Goal: Task Accomplishment & Management: Manage account settings

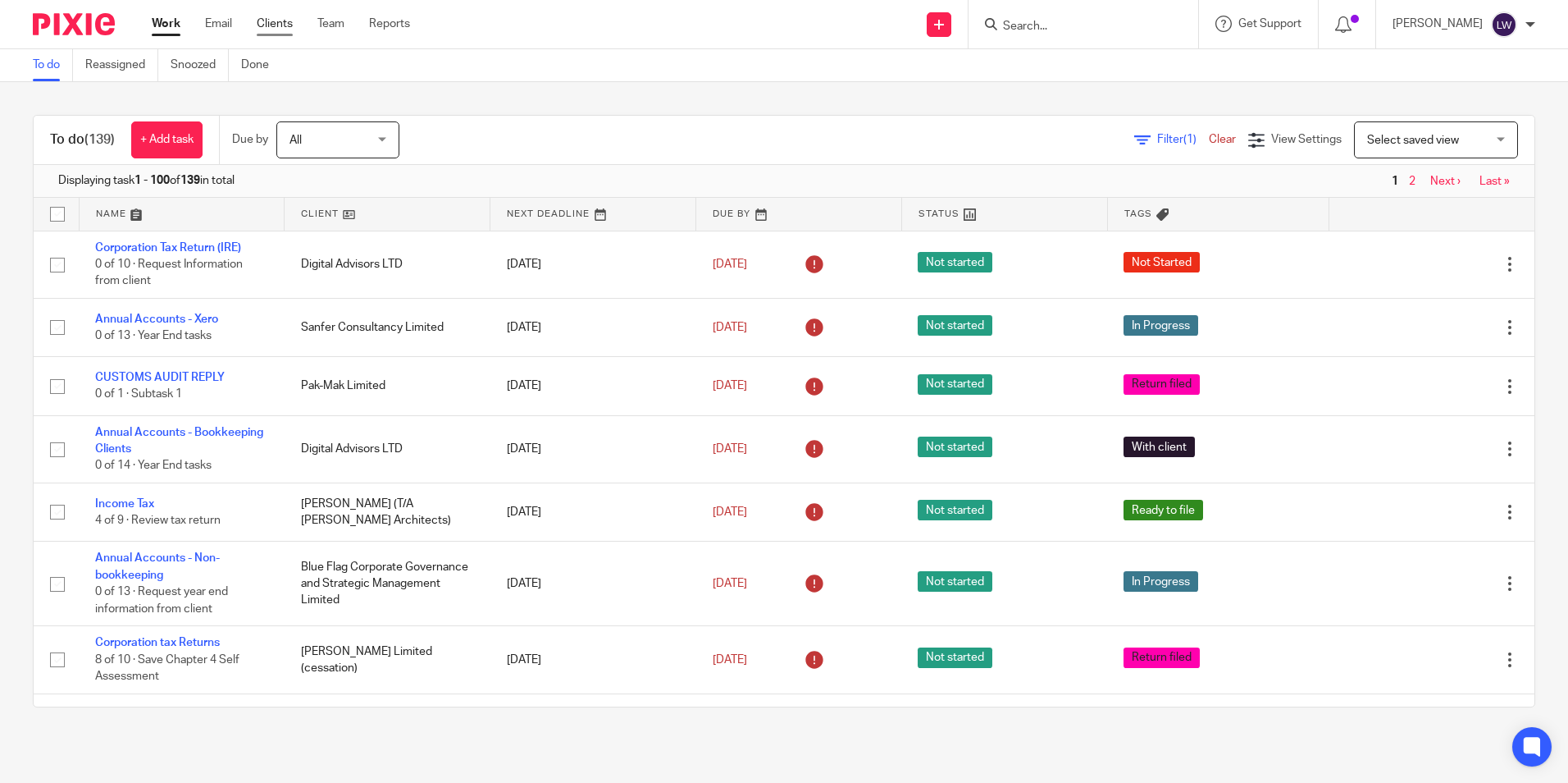
click at [279, 18] on link "Clients" at bounding box center [275, 24] width 36 height 17
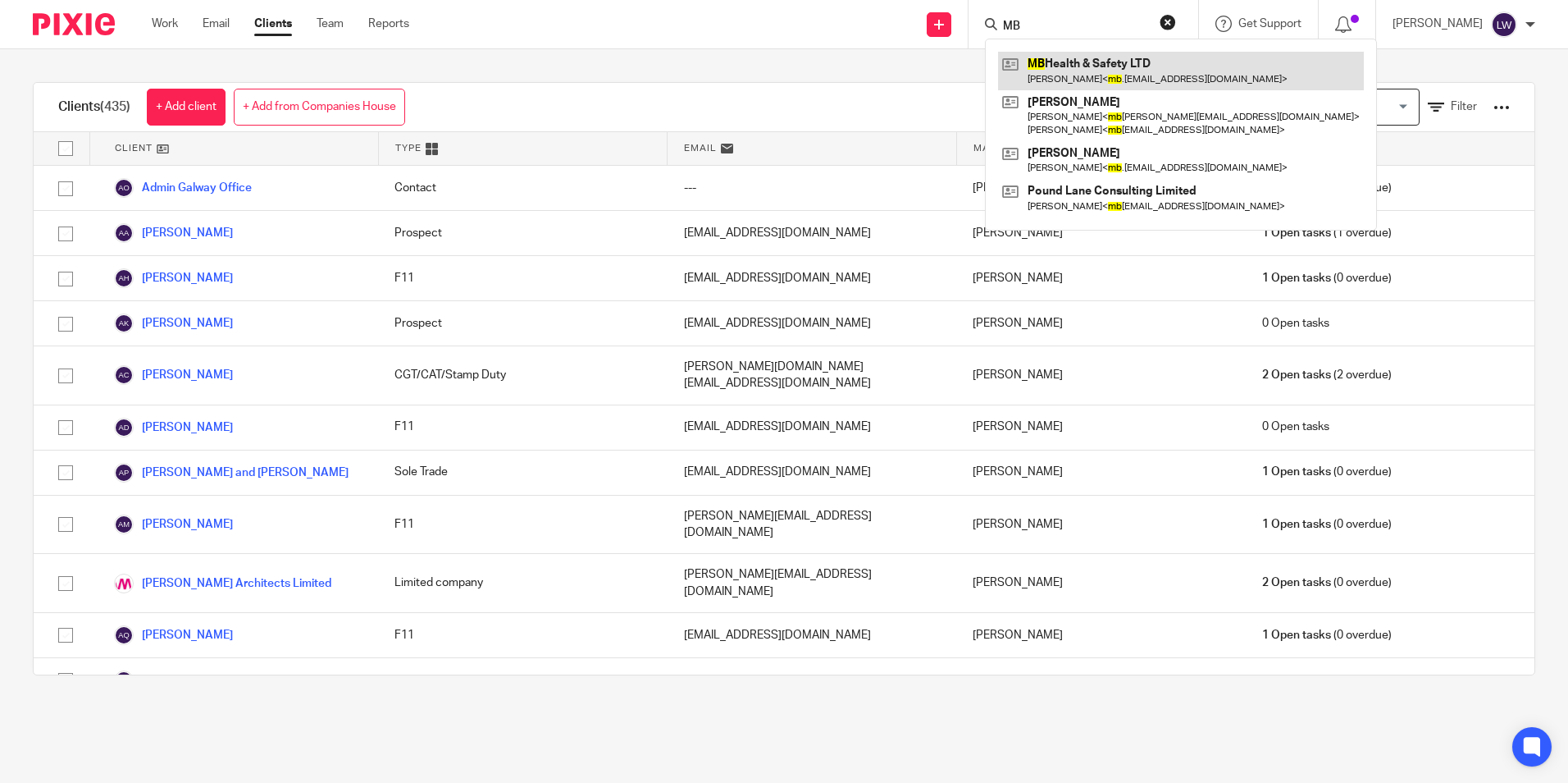
type input "MB"
click at [1125, 66] on link at bounding box center [1181, 70] width 366 height 37
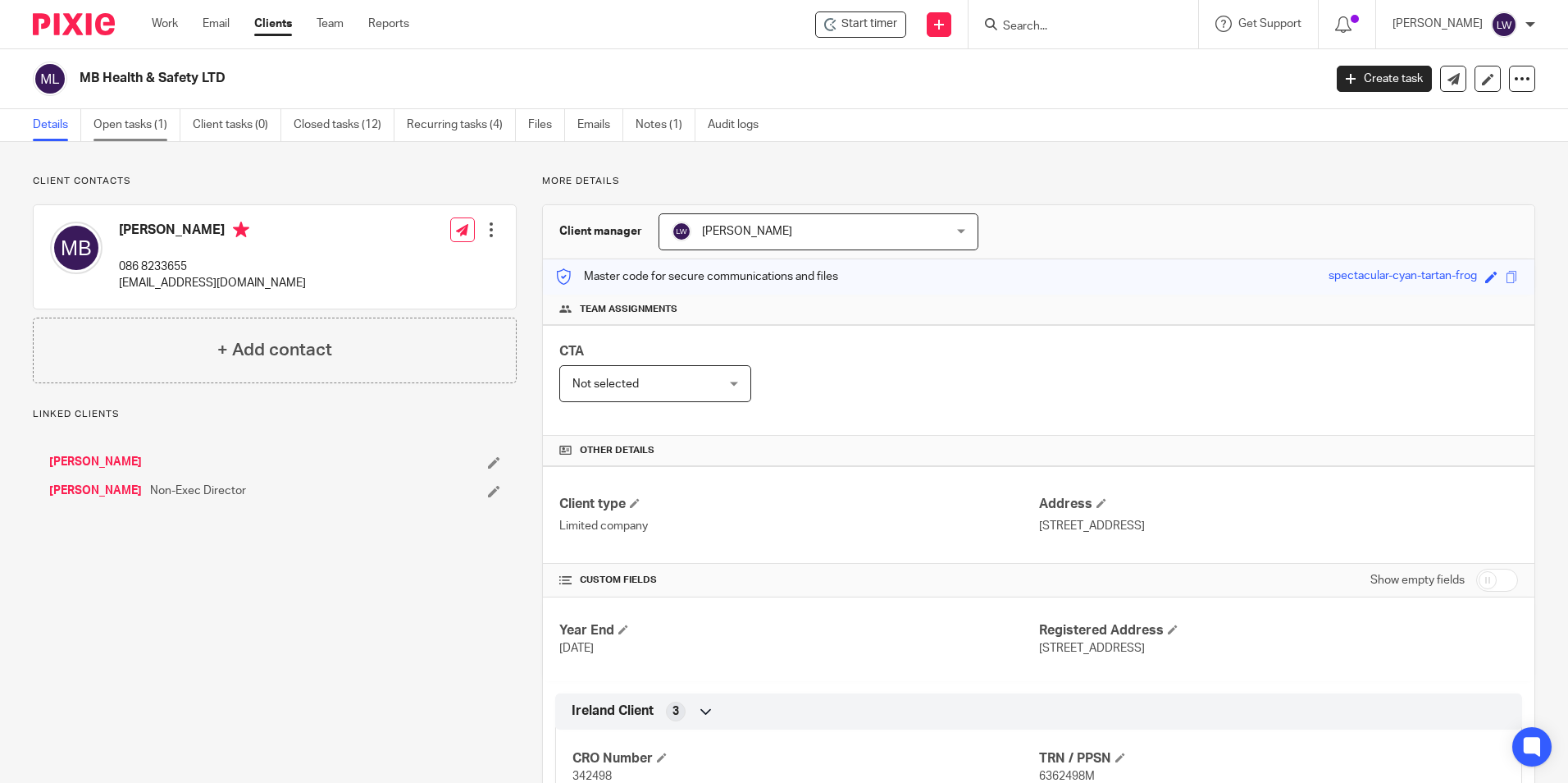
click at [132, 118] on link "Open tasks (1)" at bounding box center [136, 125] width 87 height 32
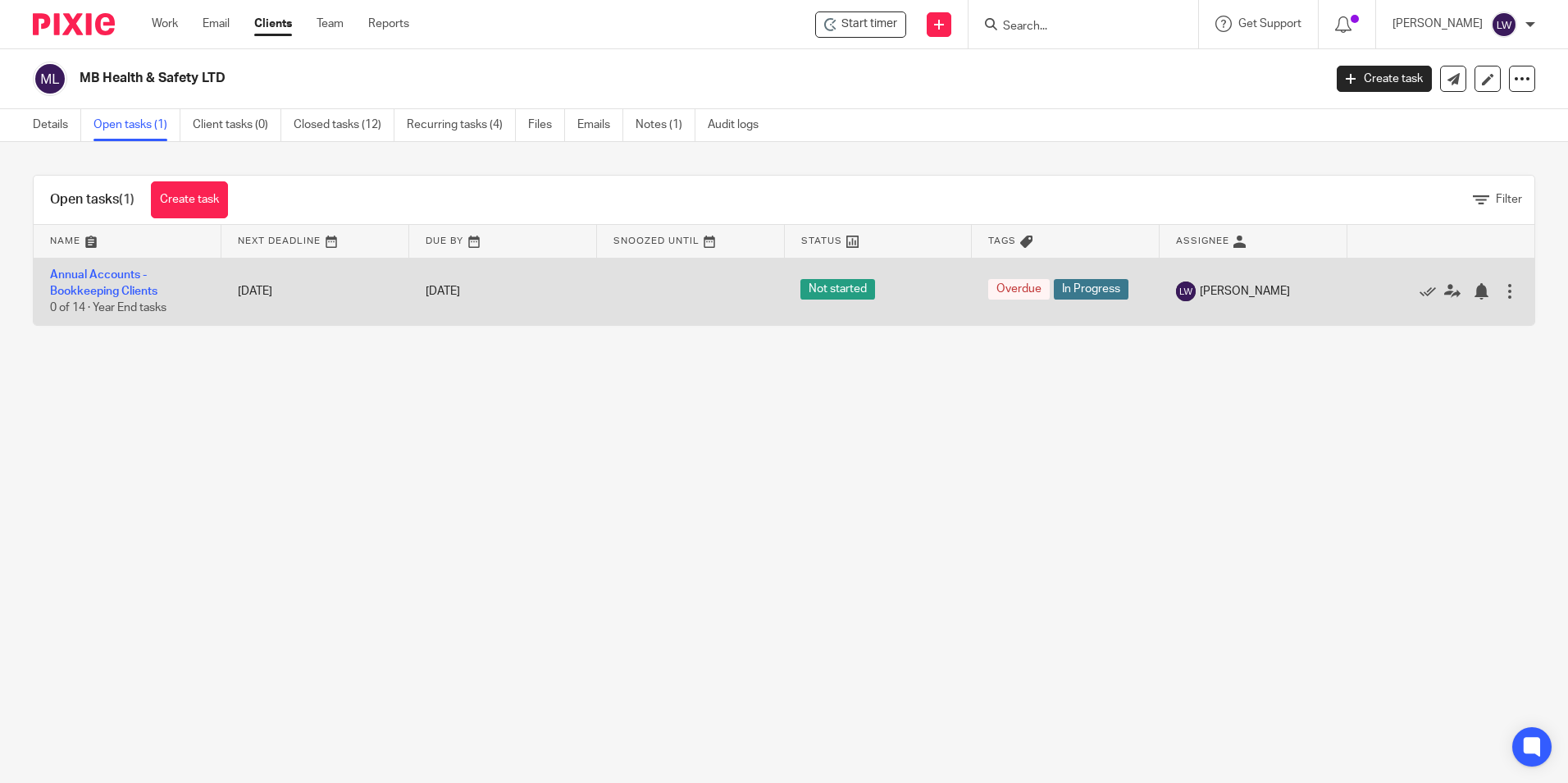
click at [830, 287] on span "Not started" at bounding box center [838, 289] width 75 height 21
click at [82, 276] on link "Annual Accounts - Bookkeeping Clients" at bounding box center [103, 283] width 107 height 28
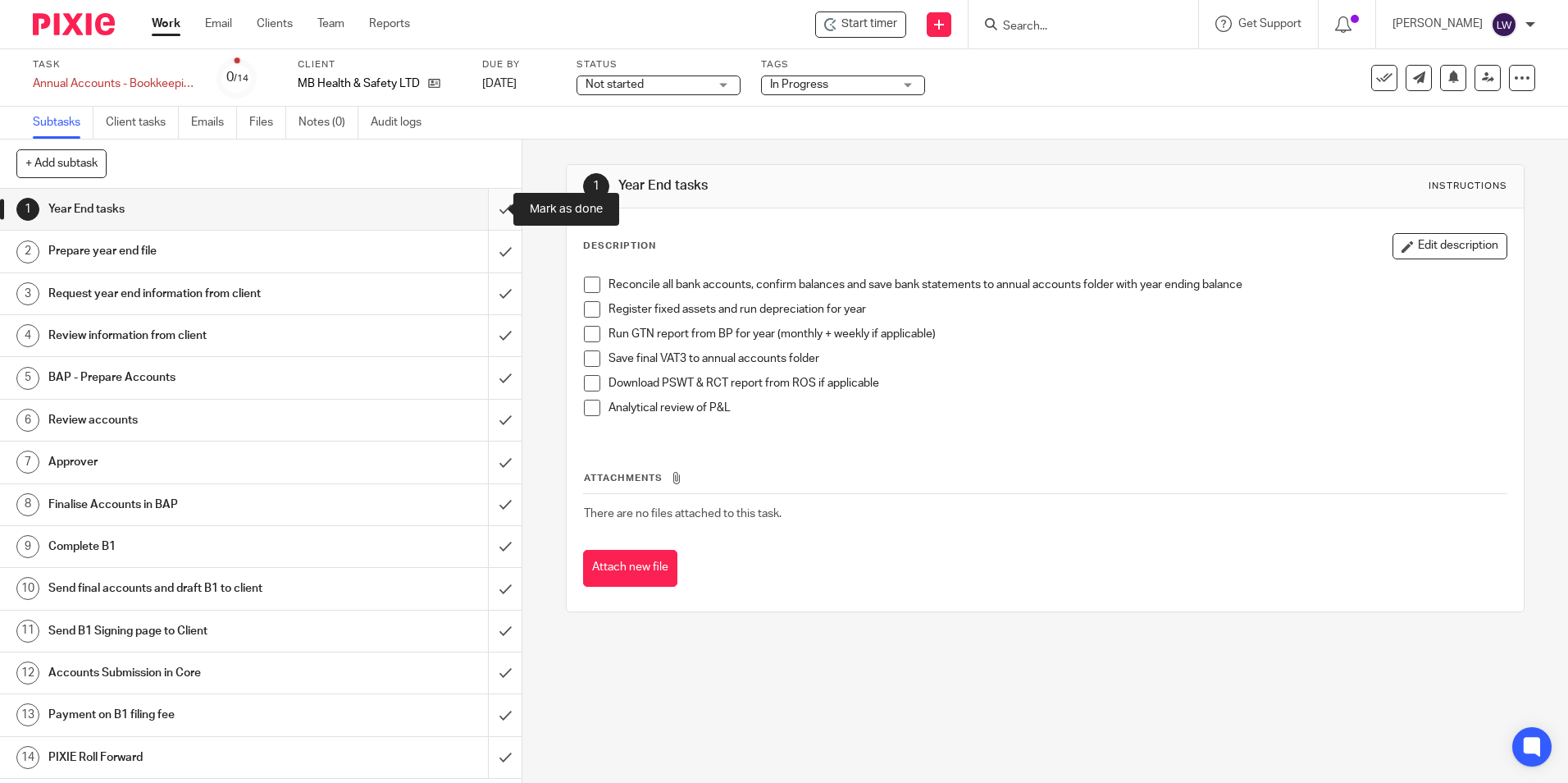
click at [492, 214] on input "submit" at bounding box center [260, 209] width 522 height 41
click at [483, 244] on input "submit" at bounding box center [260, 250] width 522 height 41
click at [490, 301] on input "submit" at bounding box center [260, 293] width 522 height 41
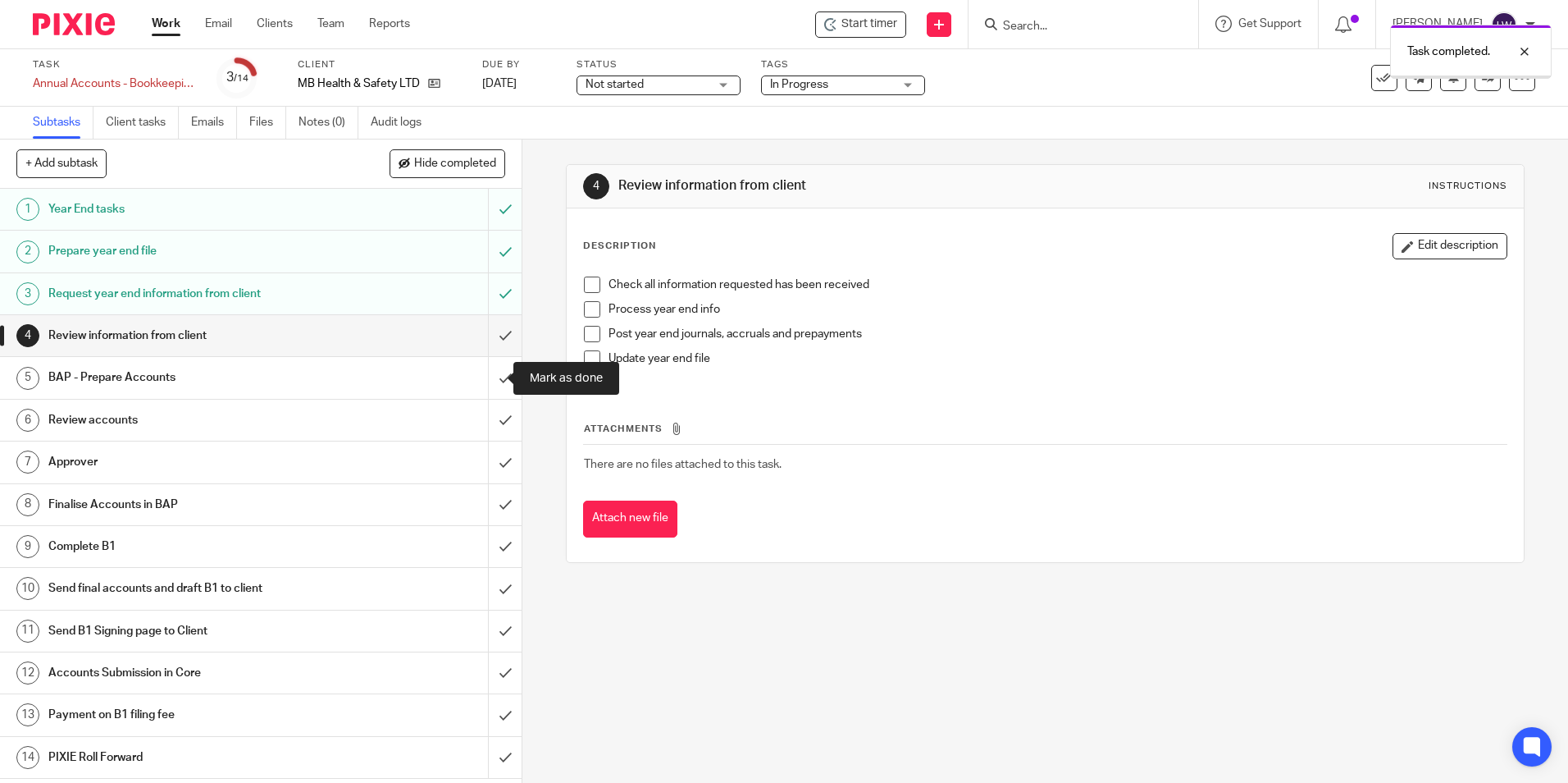
click at [492, 376] on input "submit" at bounding box center [260, 377] width 522 height 41
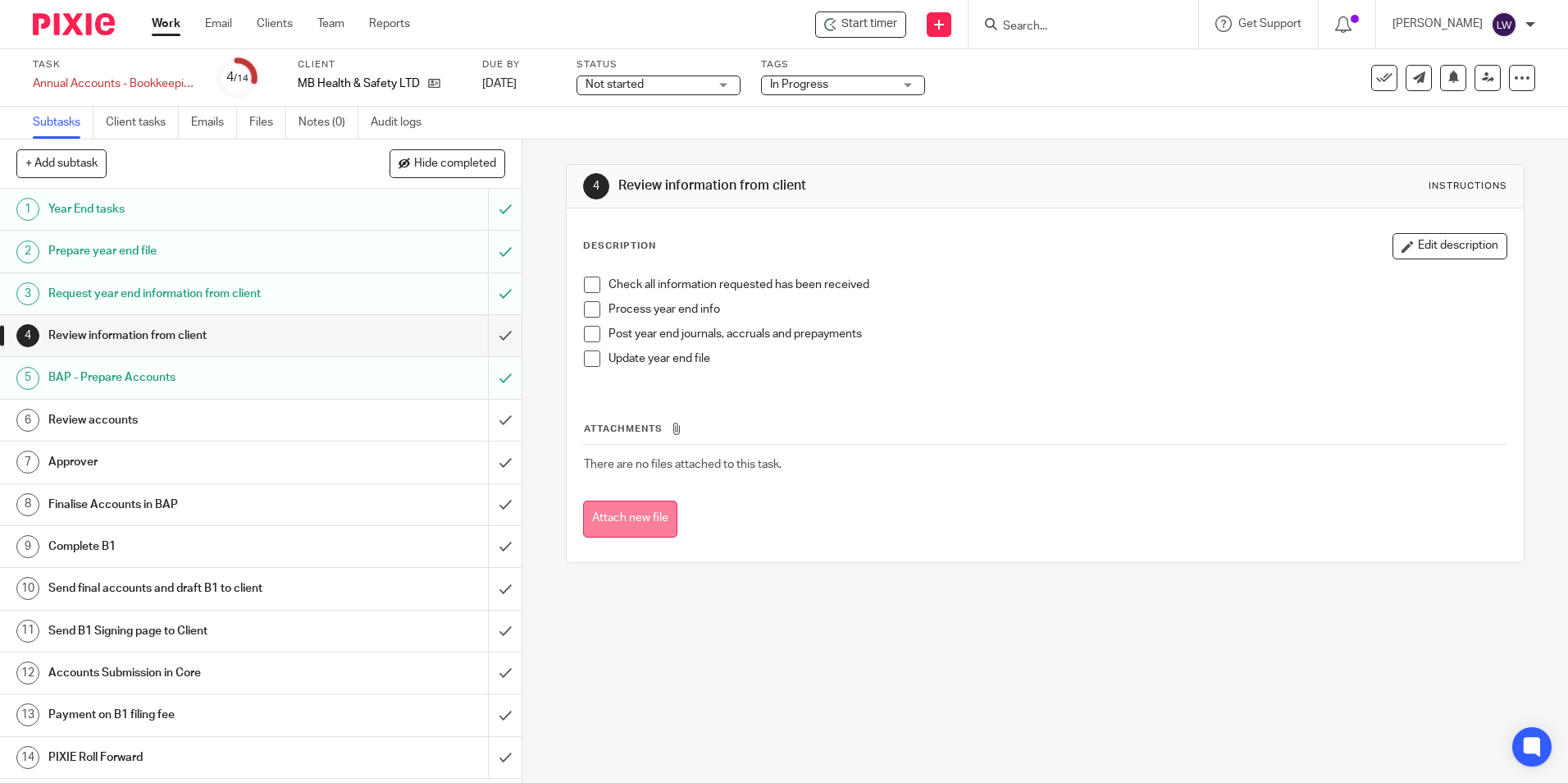
click at [624, 511] on button "Attach new file" at bounding box center [630, 518] width 94 height 37
click at [726, 81] on div "Not started Not started" at bounding box center [658, 86] width 164 height 20
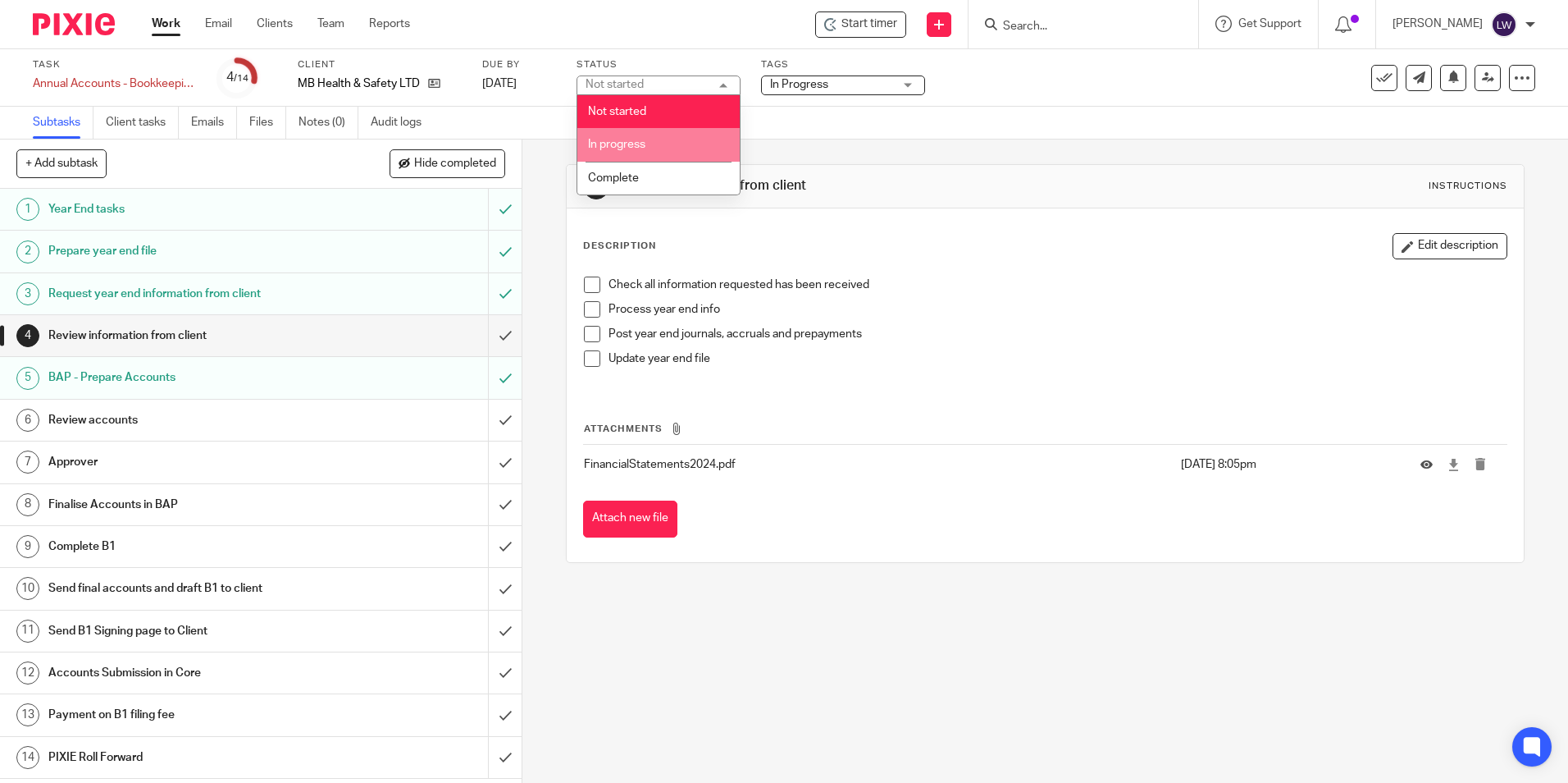
click at [600, 150] on li "In progress" at bounding box center [658, 145] width 162 height 33
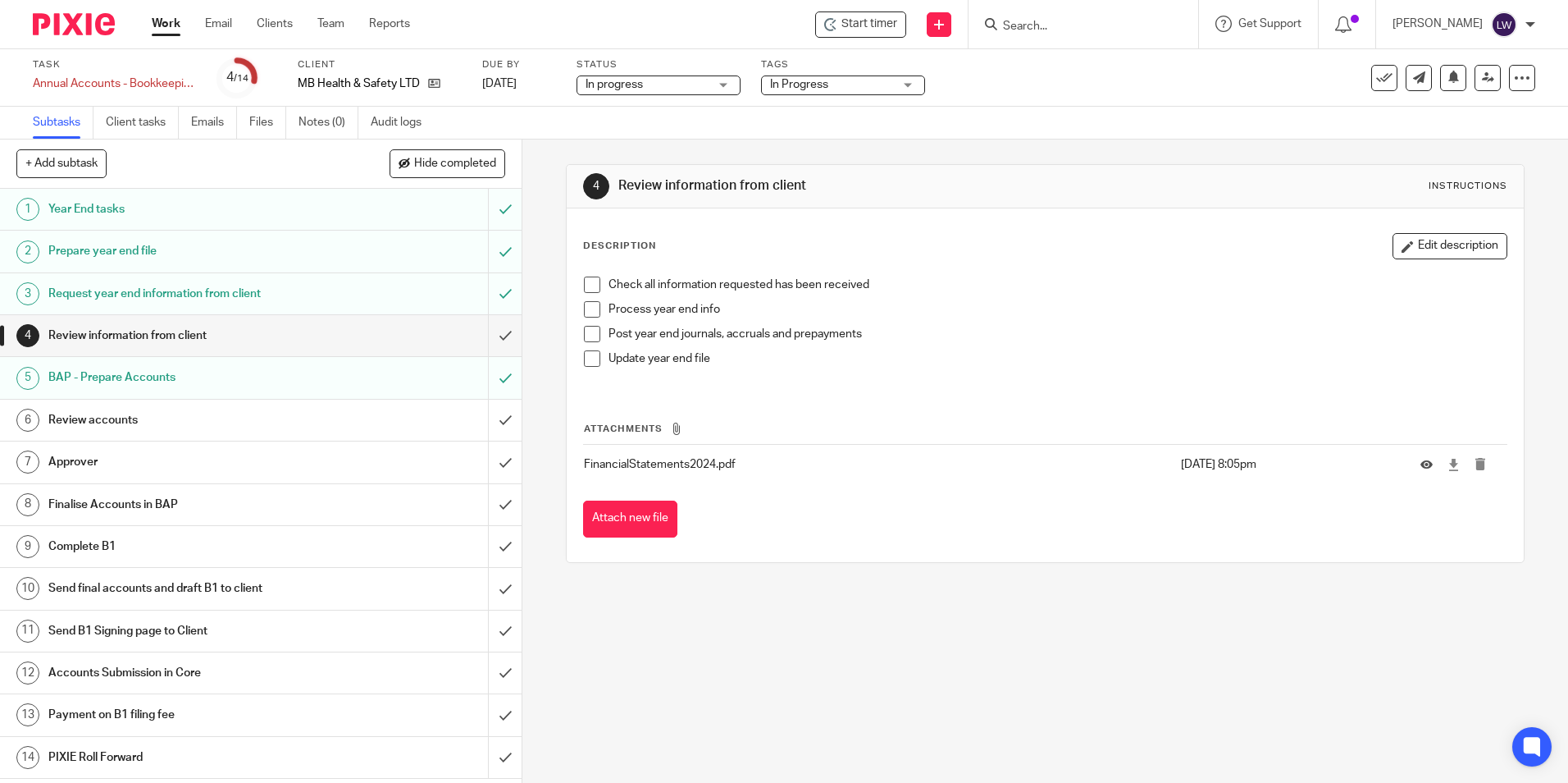
click at [907, 85] on div "In Progress" at bounding box center [843, 86] width 164 height 20
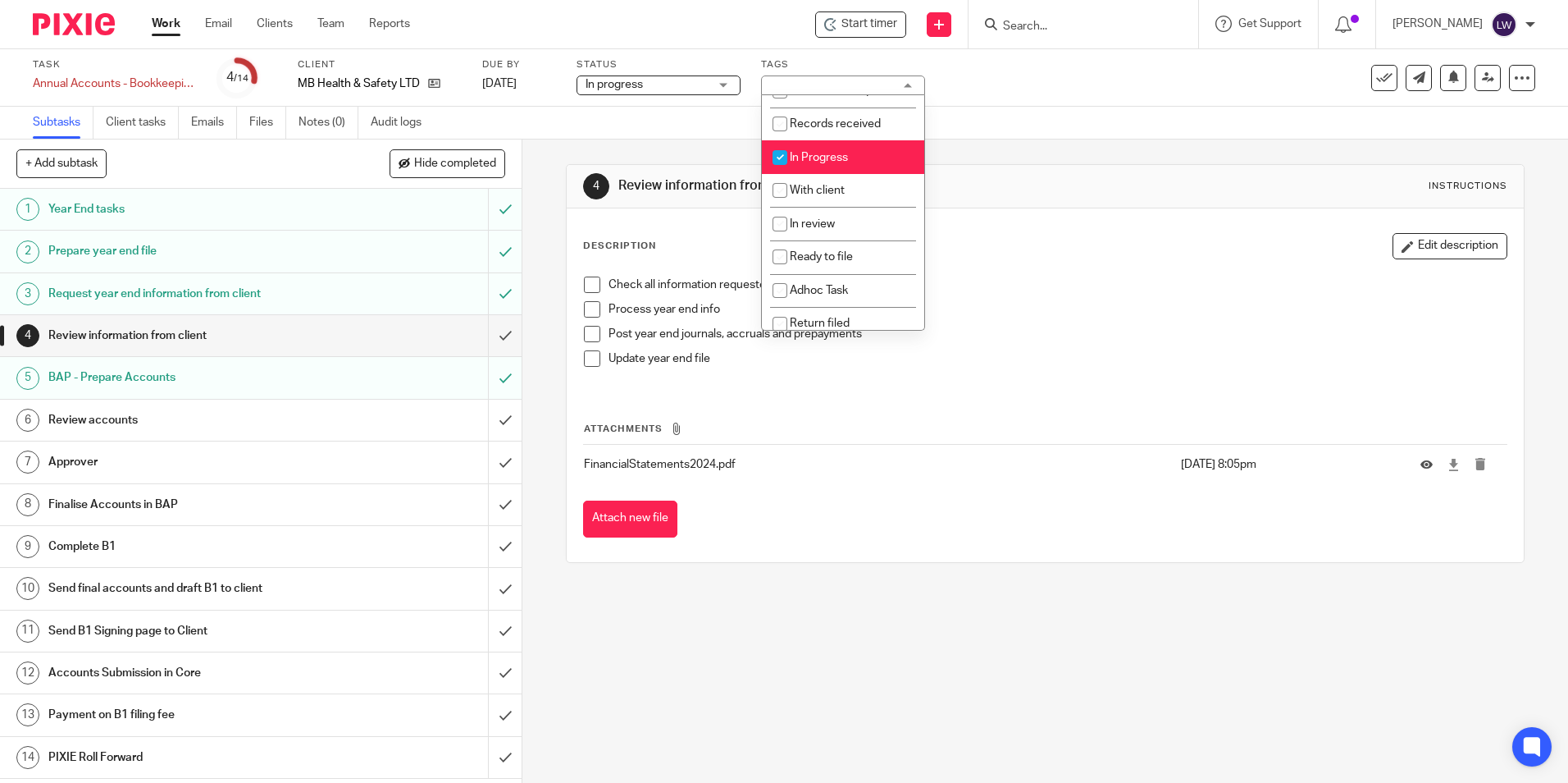
scroll to position [82, 0]
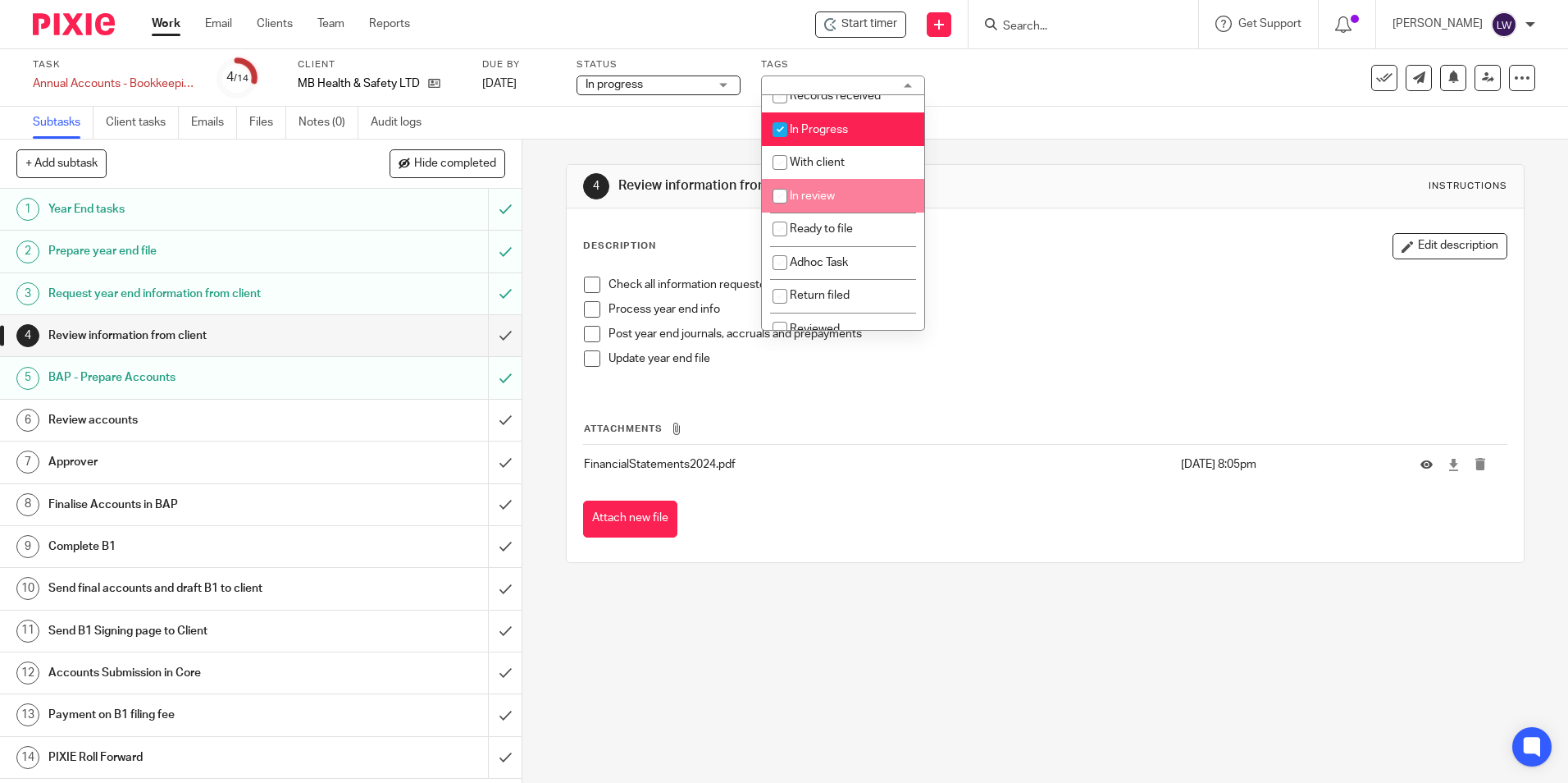
click at [822, 202] on span "In review" at bounding box center [813, 196] width 45 height 12
checkbox input "true"
click at [785, 136] on input "checkbox" at bounding box center [779, 129] width 31 height 31
checkbox input "false"
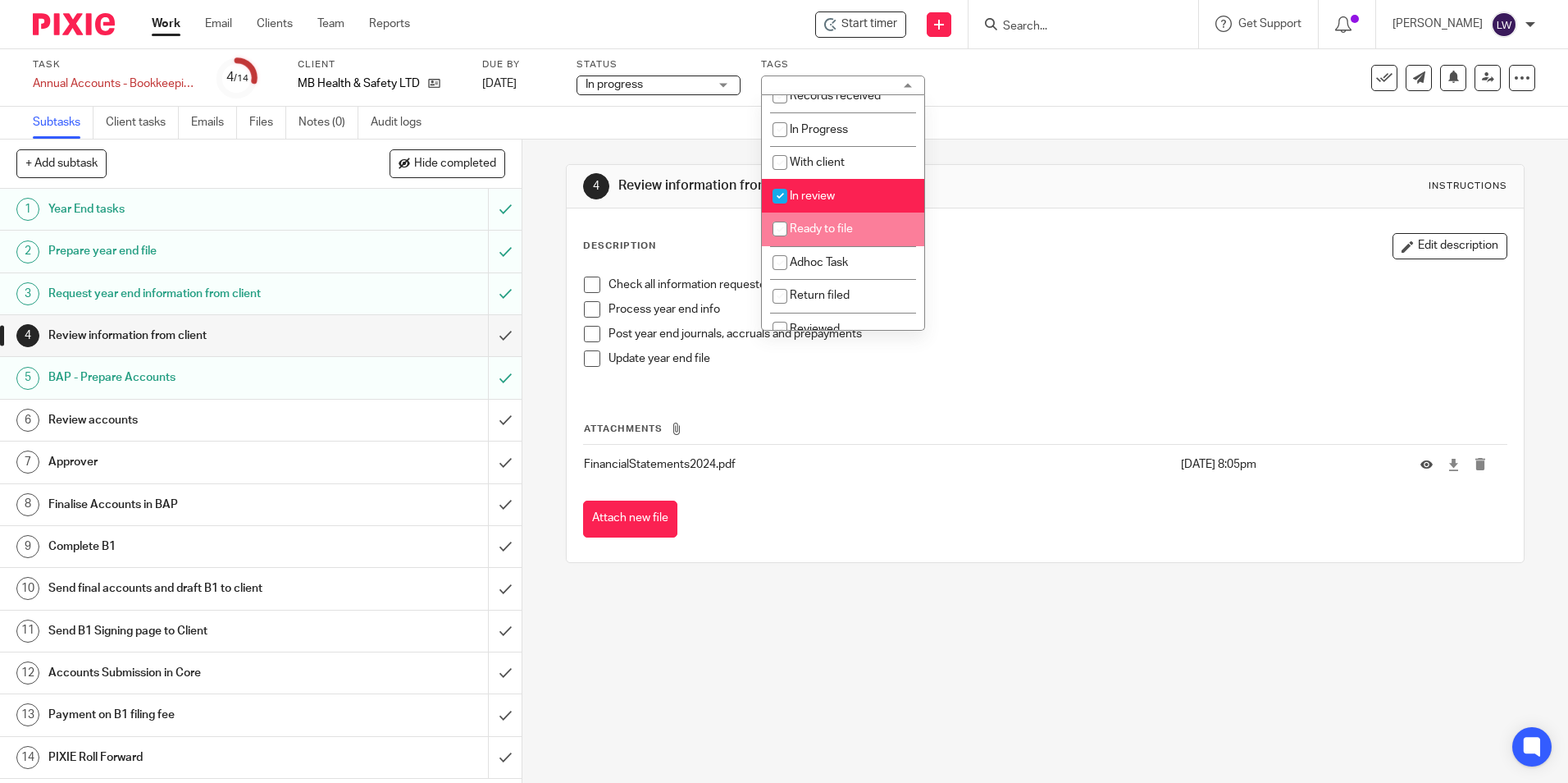
click at [1099, 293] on p "Check all information requested has been received" at bounding box center [1057, 285] width 898 height 17
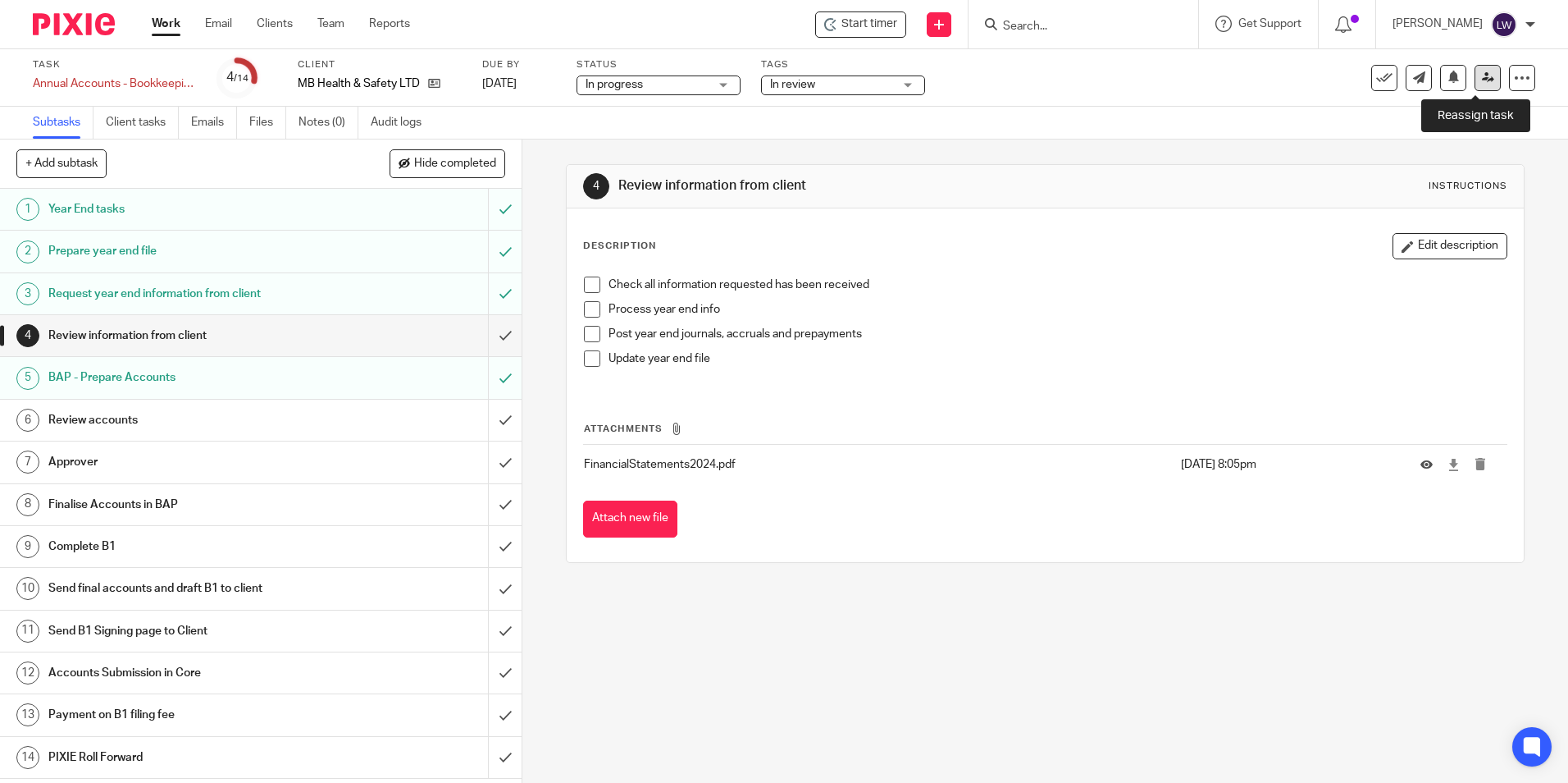
click at [1482, 73] on icon at bounding box center [1488, 77] width 12 height 12
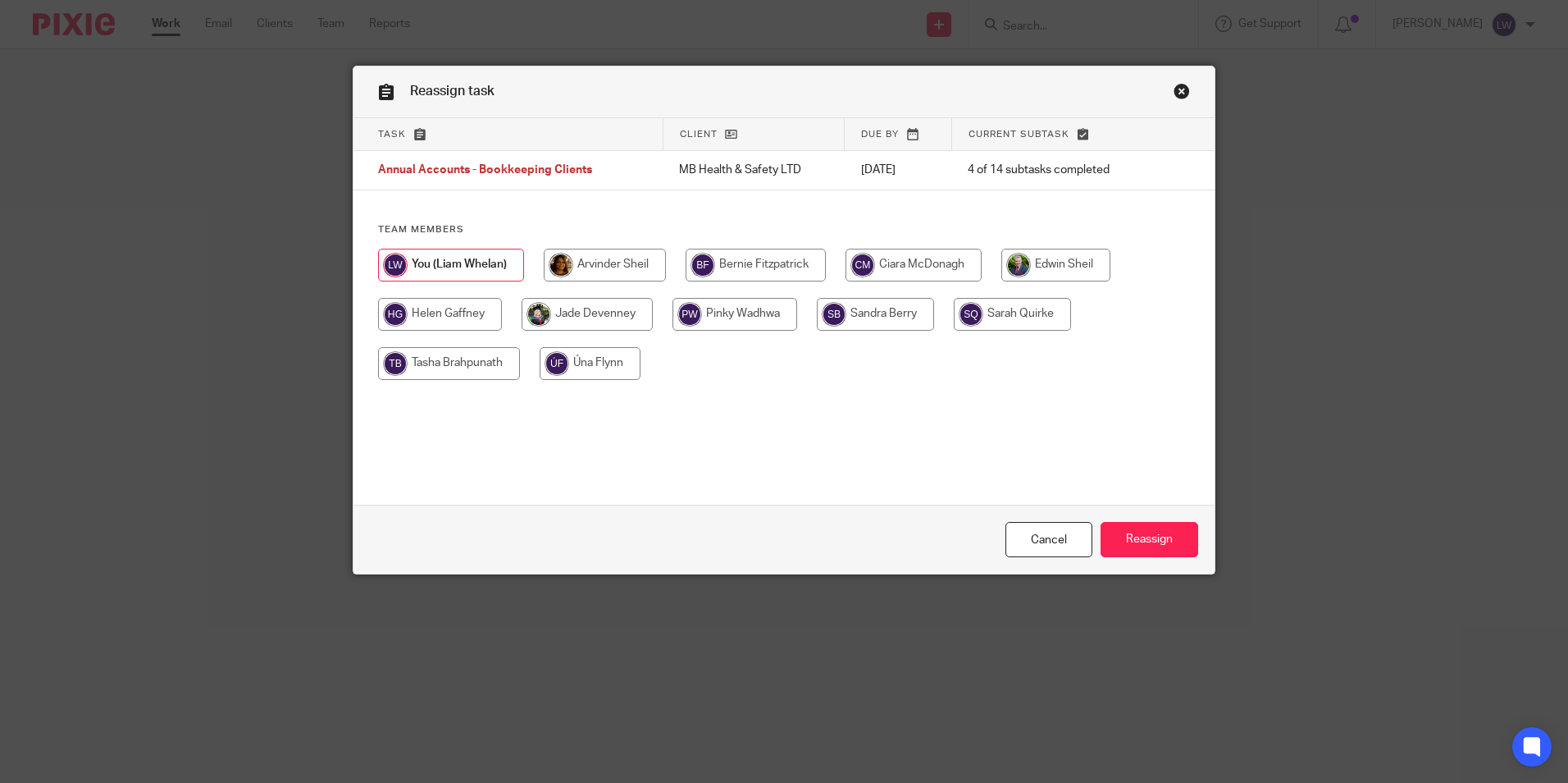
click at [574, 260] on input "radio" at bounding box center [605, 265] width 122 height 32
radio input "true"
click at [1156, 530] on input "Reassign" at bounding box center [1149, 539] width 97 height 35
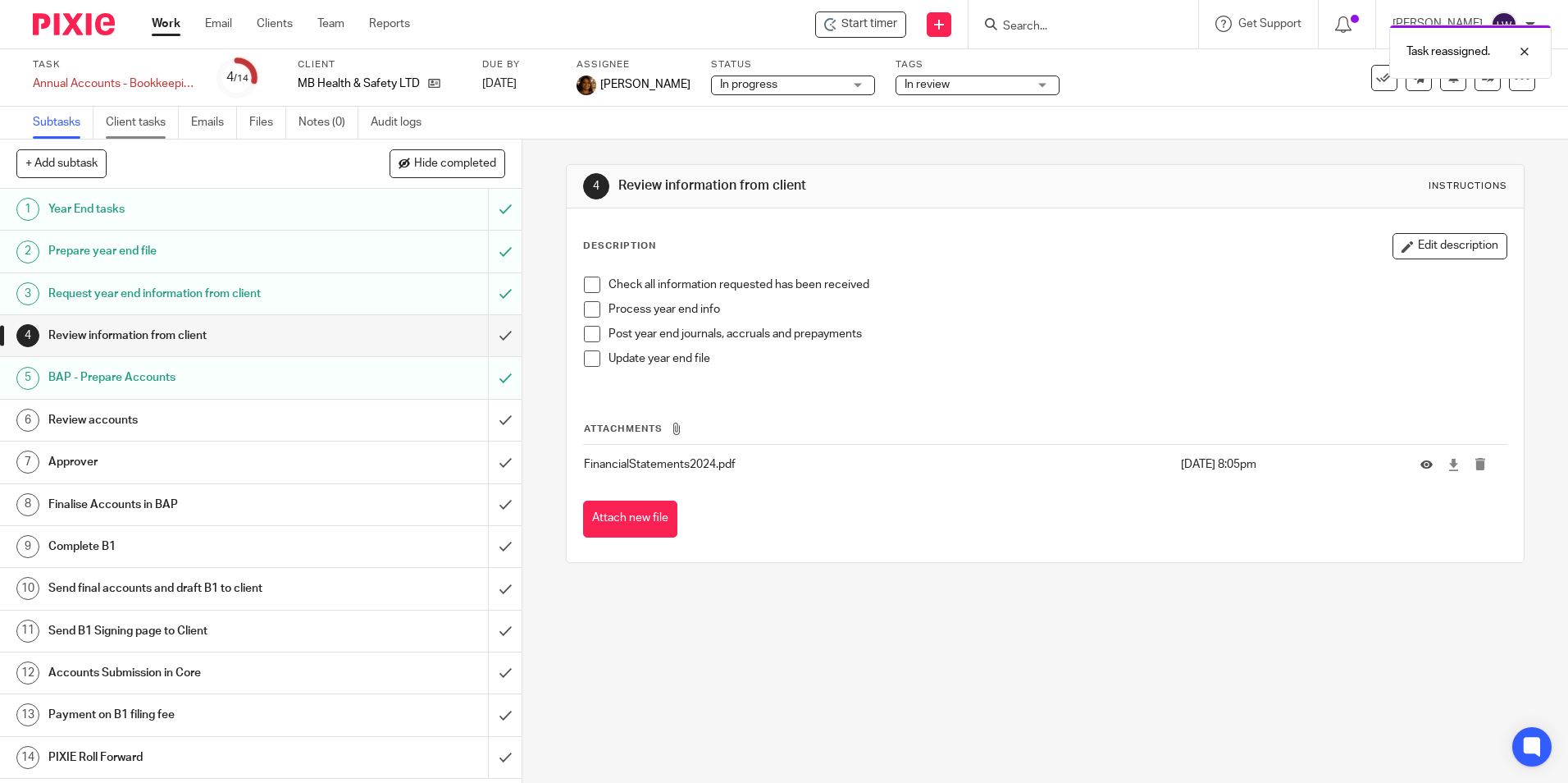
click at [144, 116] on link "Client tasks" at bounding box center [142, 122] width 73 height 32
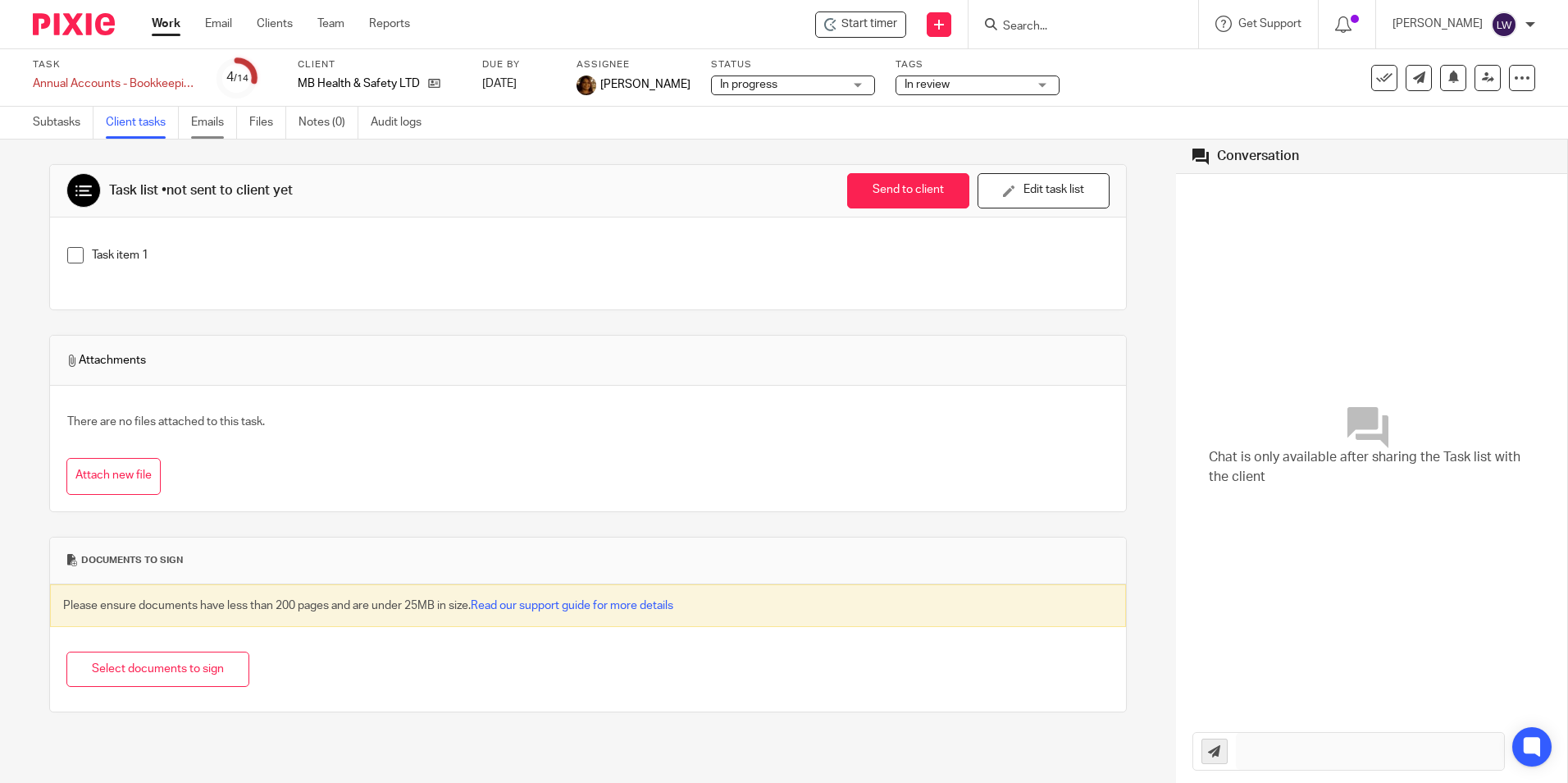
click at [204, 118] on link "Emails" at bounding box center [214, 122] width 46 height 32
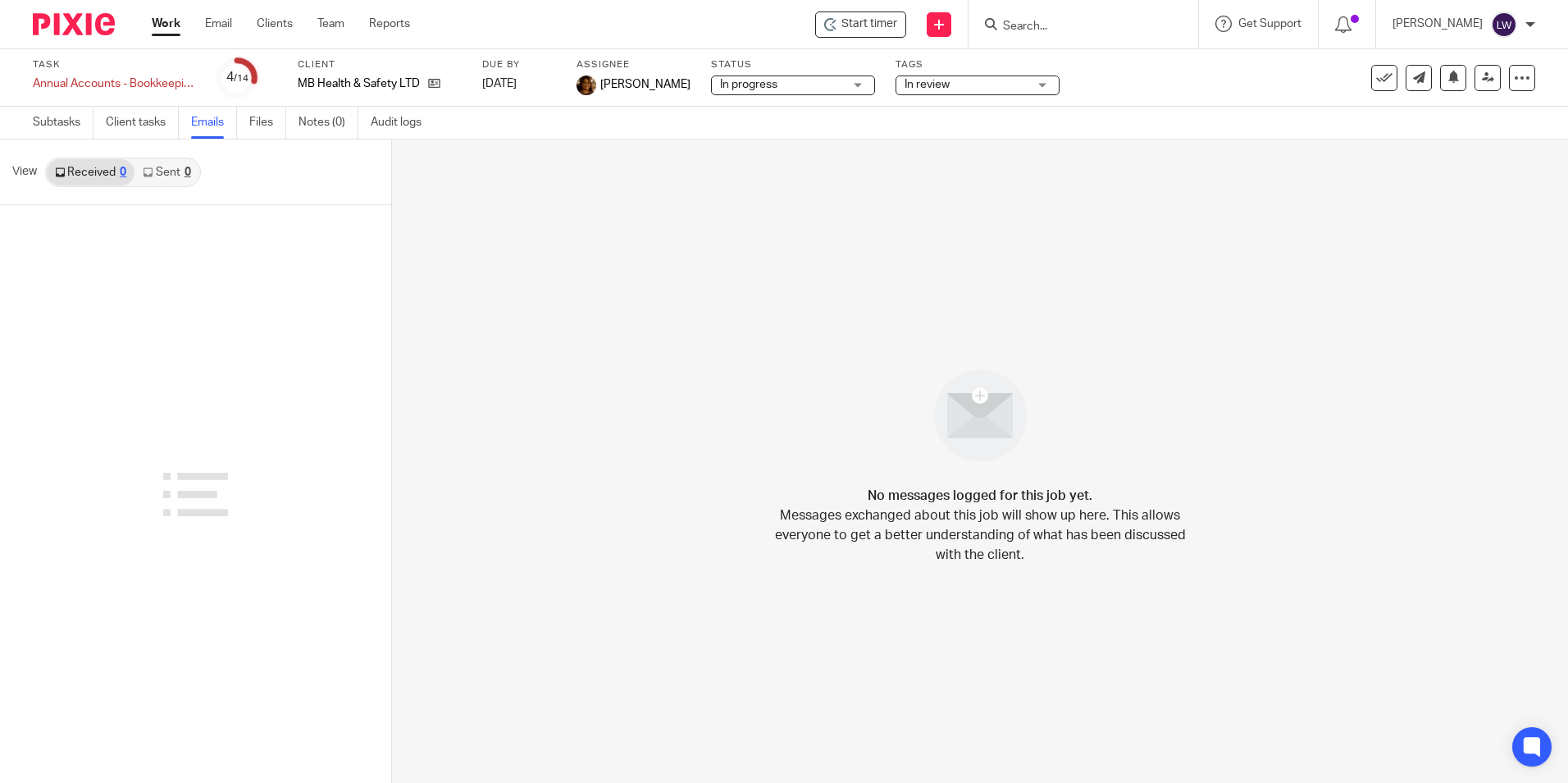
click at [167, 19] on link "Work" at bounding box center [166, 24] width 29 height 17
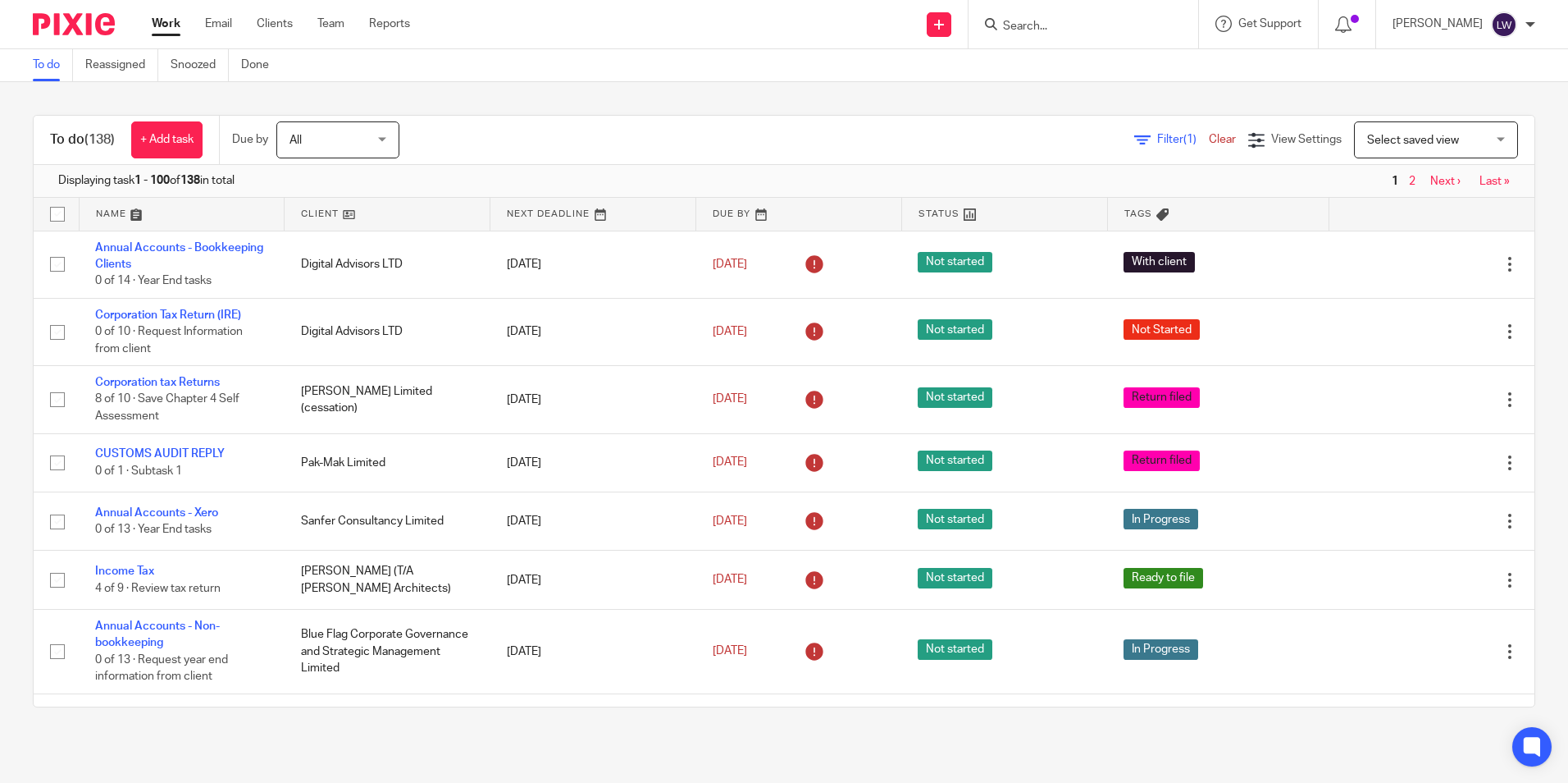
drag, startPoint x: 1068, startPoint y: 27, endPoint x: 1076, endPoint y: 25, distance: 8.2
click at [1069, 26] on input "Search" at bounding box center [1075, 27] width 147 height 15
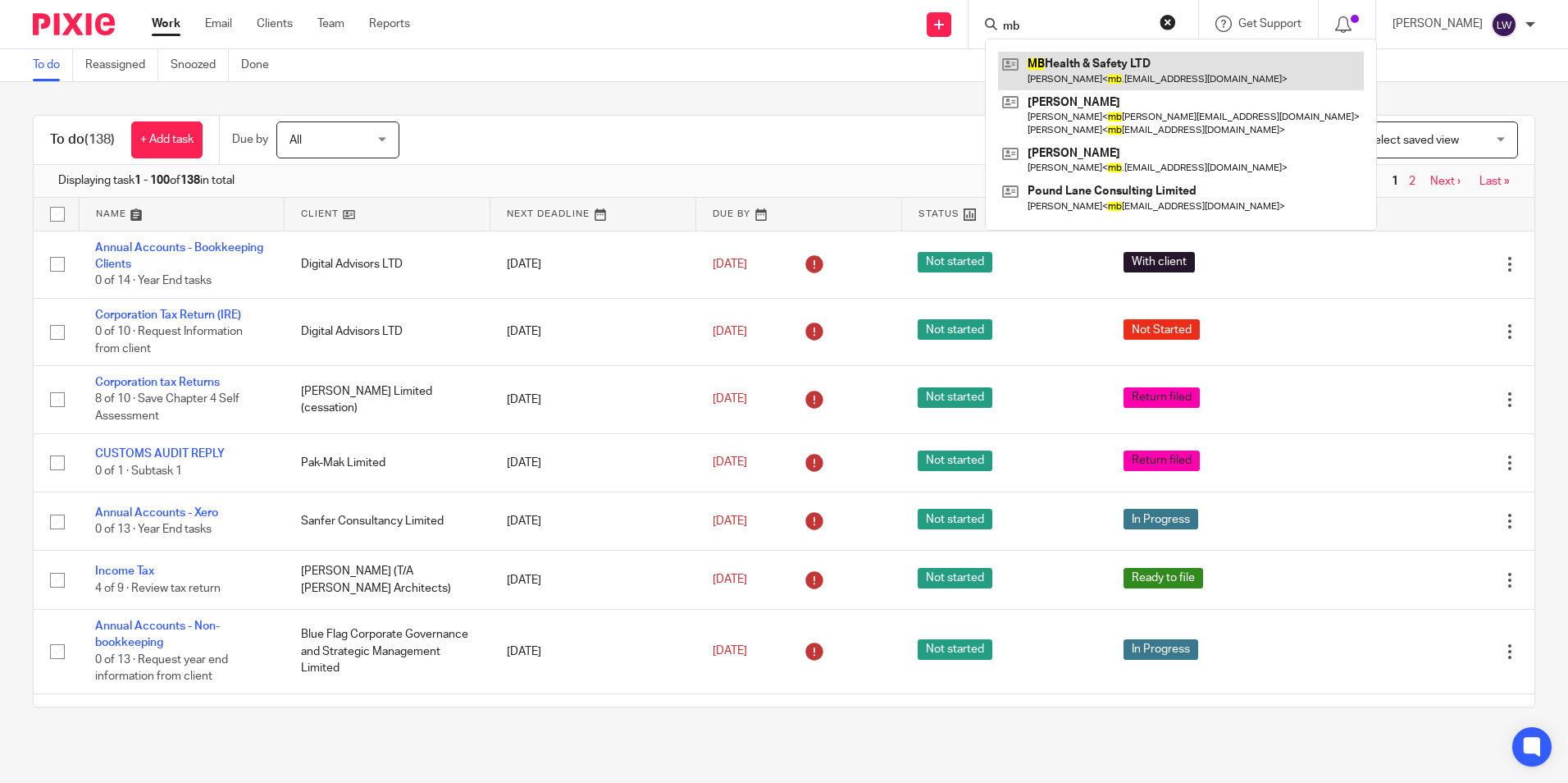
type input "mb"
click at [1126, 76] on link at bounding box center [1181, 70] width 366 height 37
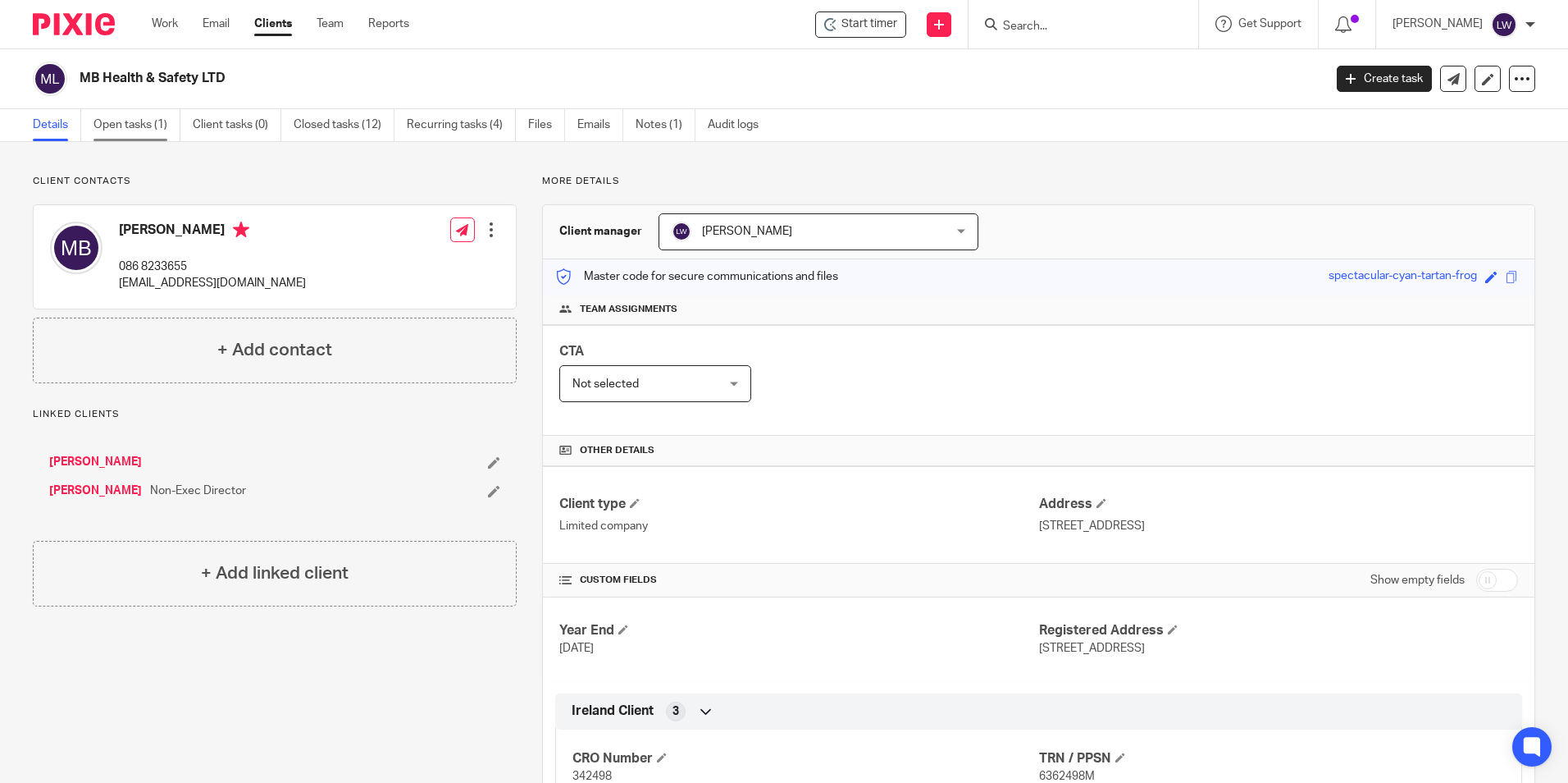
click at [141, 120] on link "Open tasks (1)" at bounding box center [136, 125] width 87 height 32
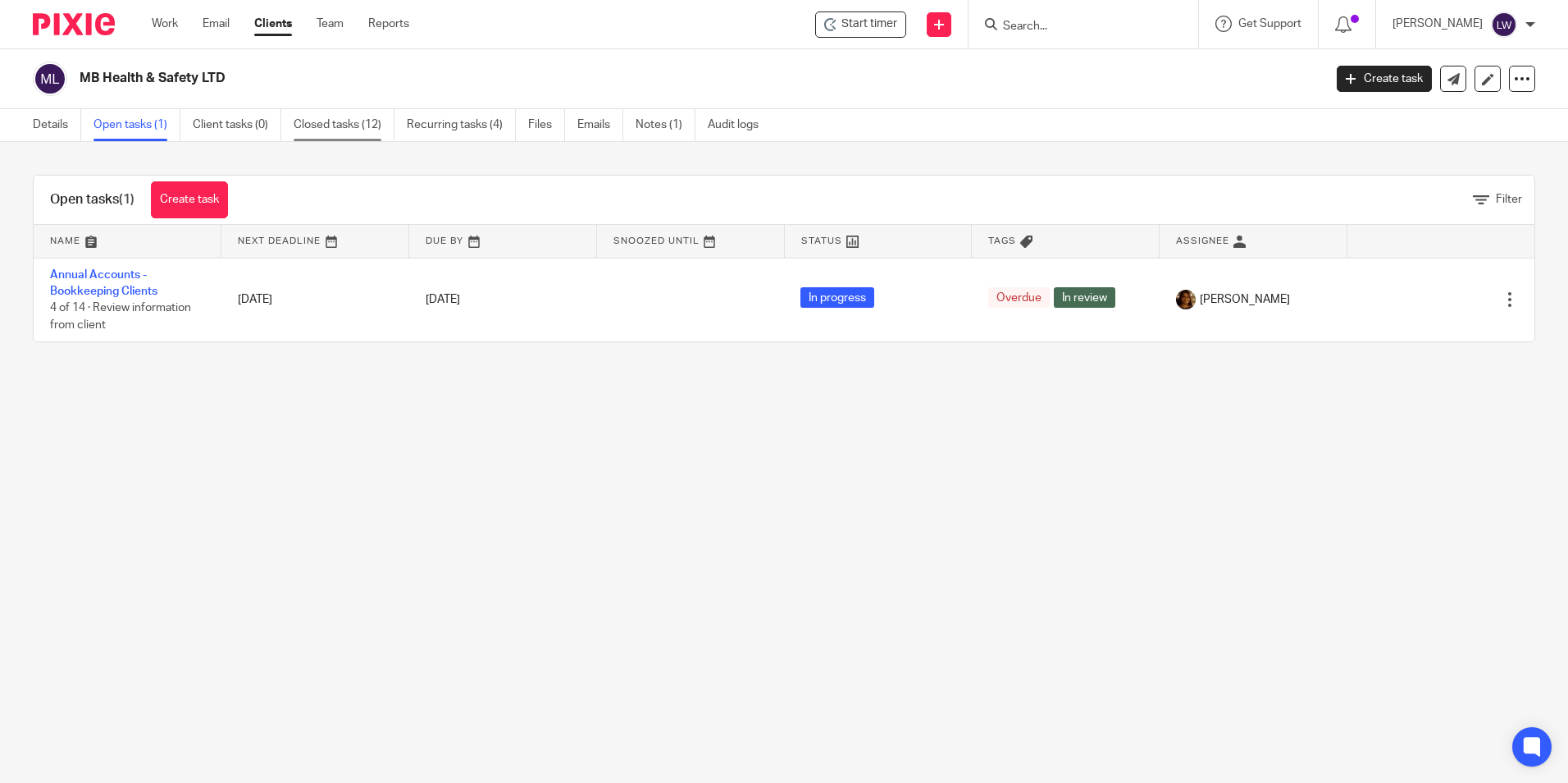
click at [315, 121] on link "Closed tasks (12)" at bounding box center [344, 125] width 101 height 32
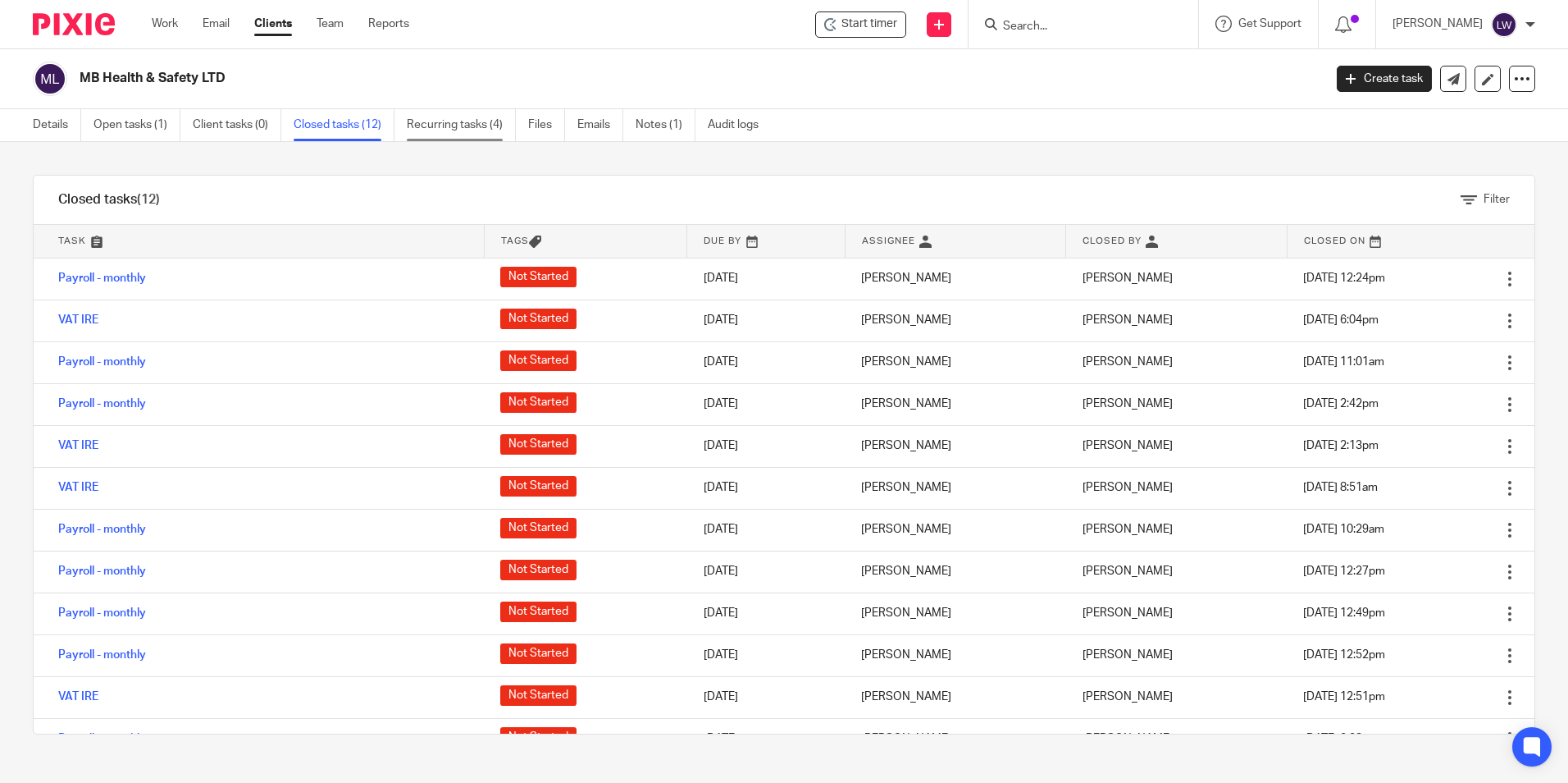
click at [467, 124] on link "Recurring tasks (4)" at bounding box center [461, 125] width 109 height 32
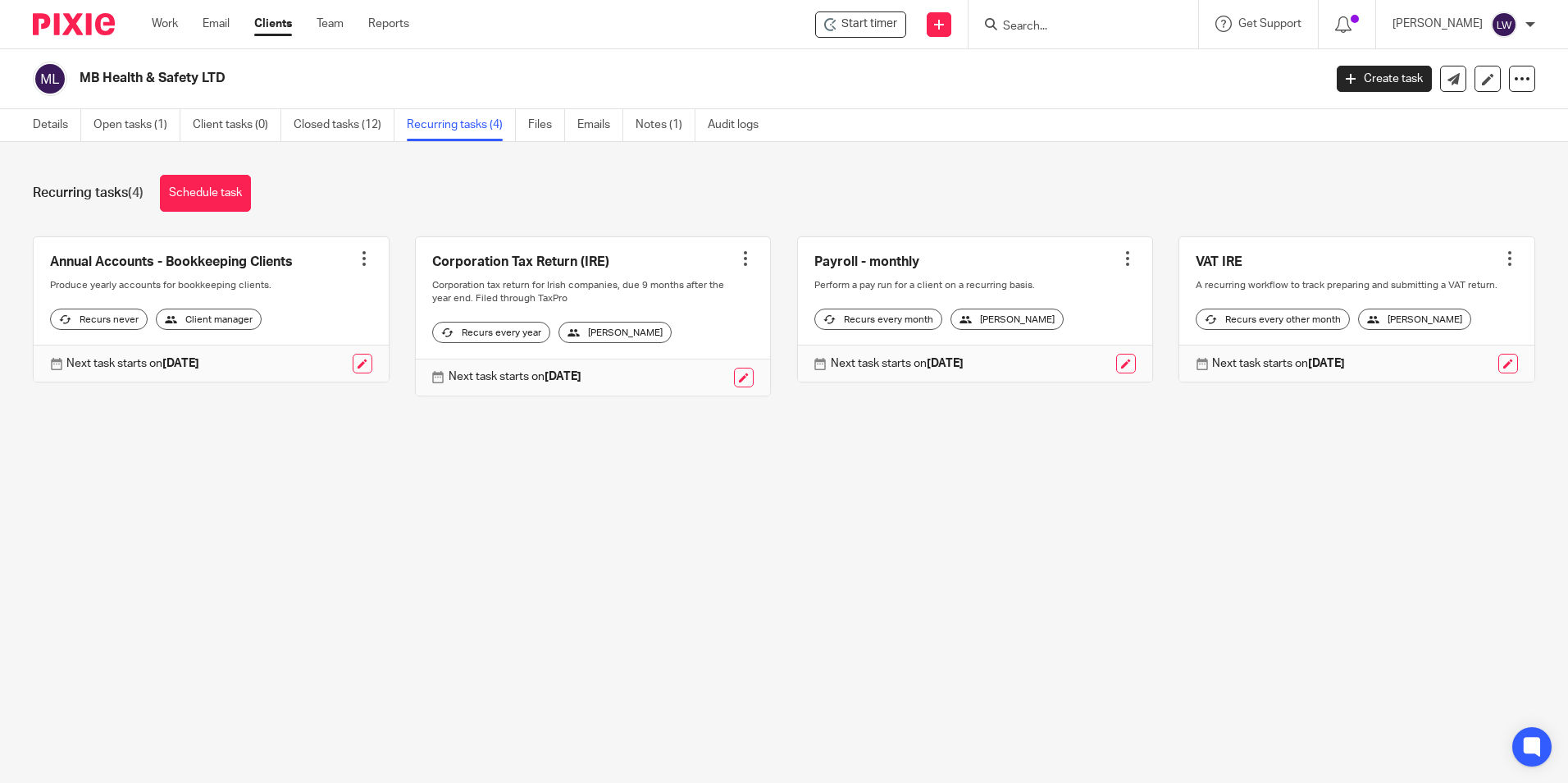
click at [505, 257] on link at bounding box center [593, 316] width 355 height 158
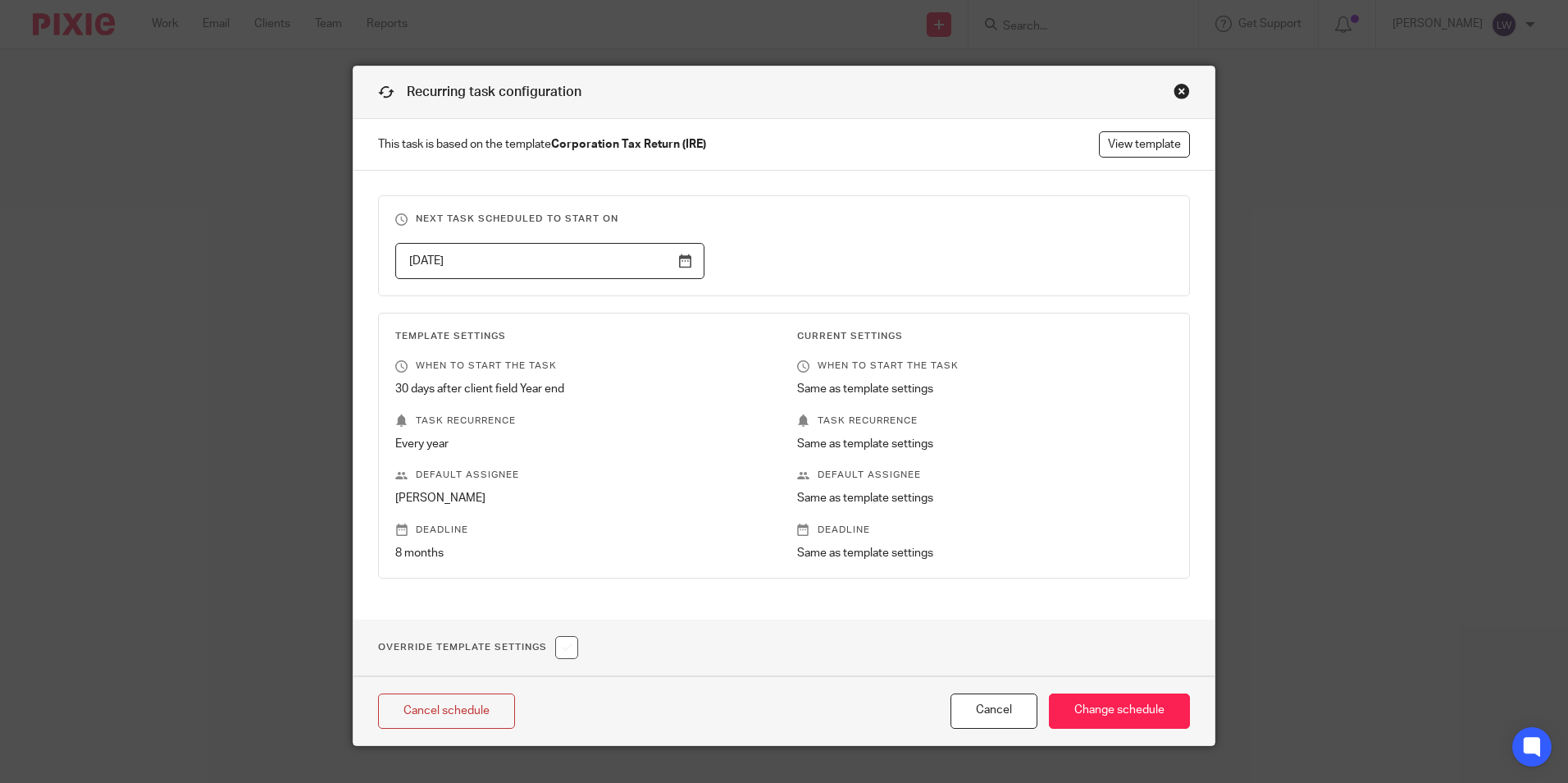
click at [675, 263] on input "[DATE]" at bounding box center [550, 261] width 309 height 37
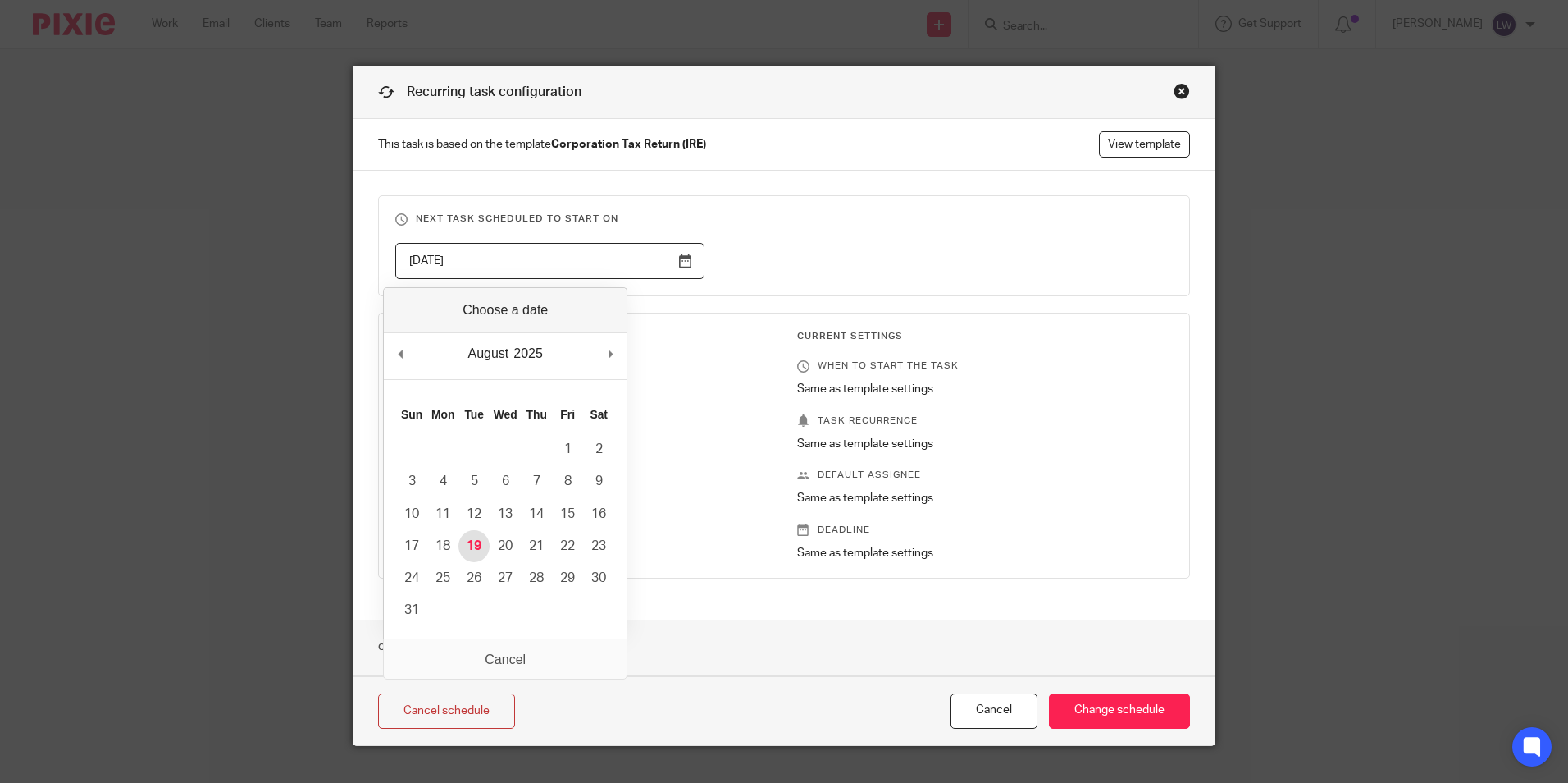
type input "[DATE]"
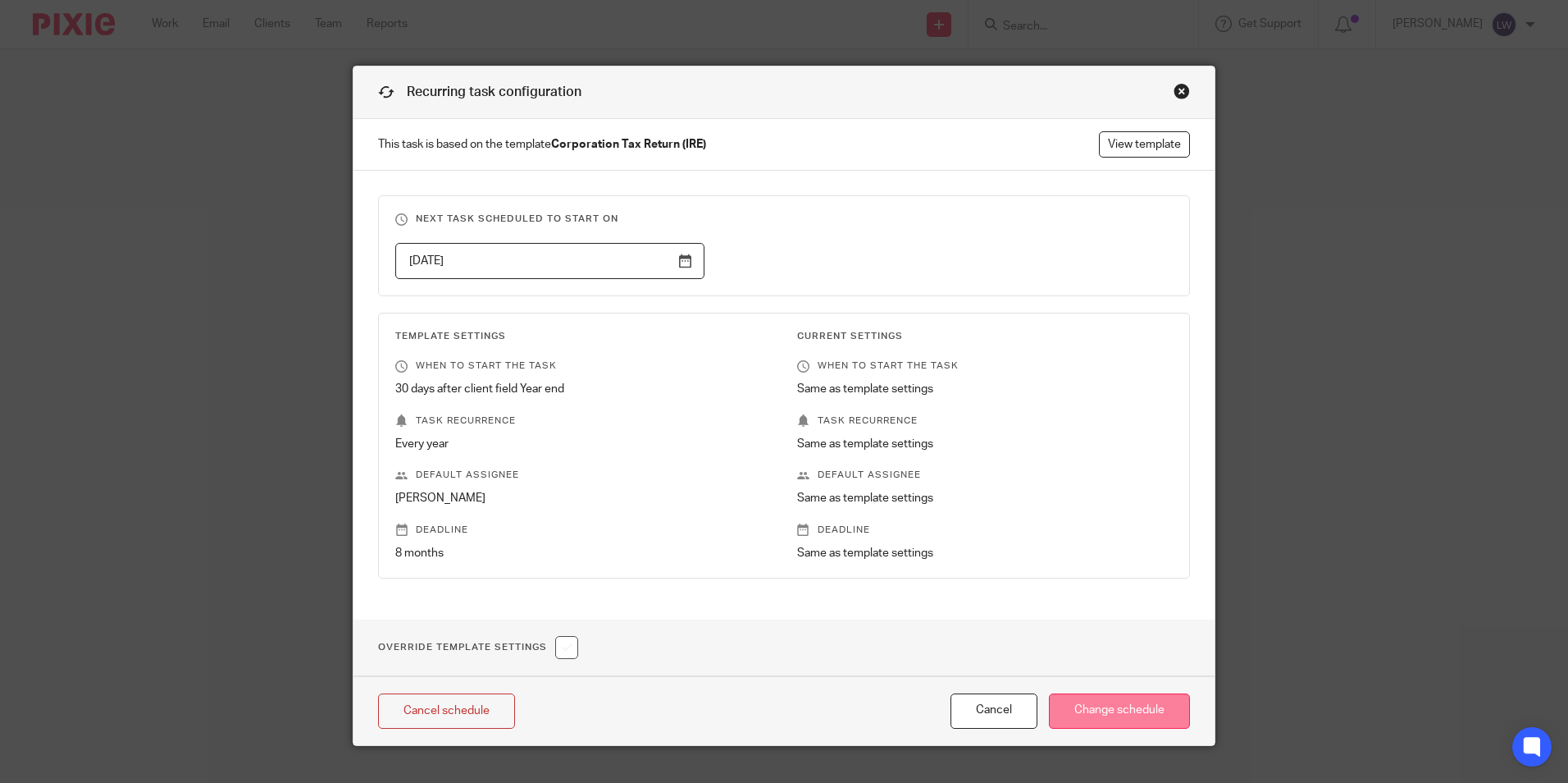
click at [1101, 711] on input "Change schedule" at bounding box center [1120, 711] width 141 height 35
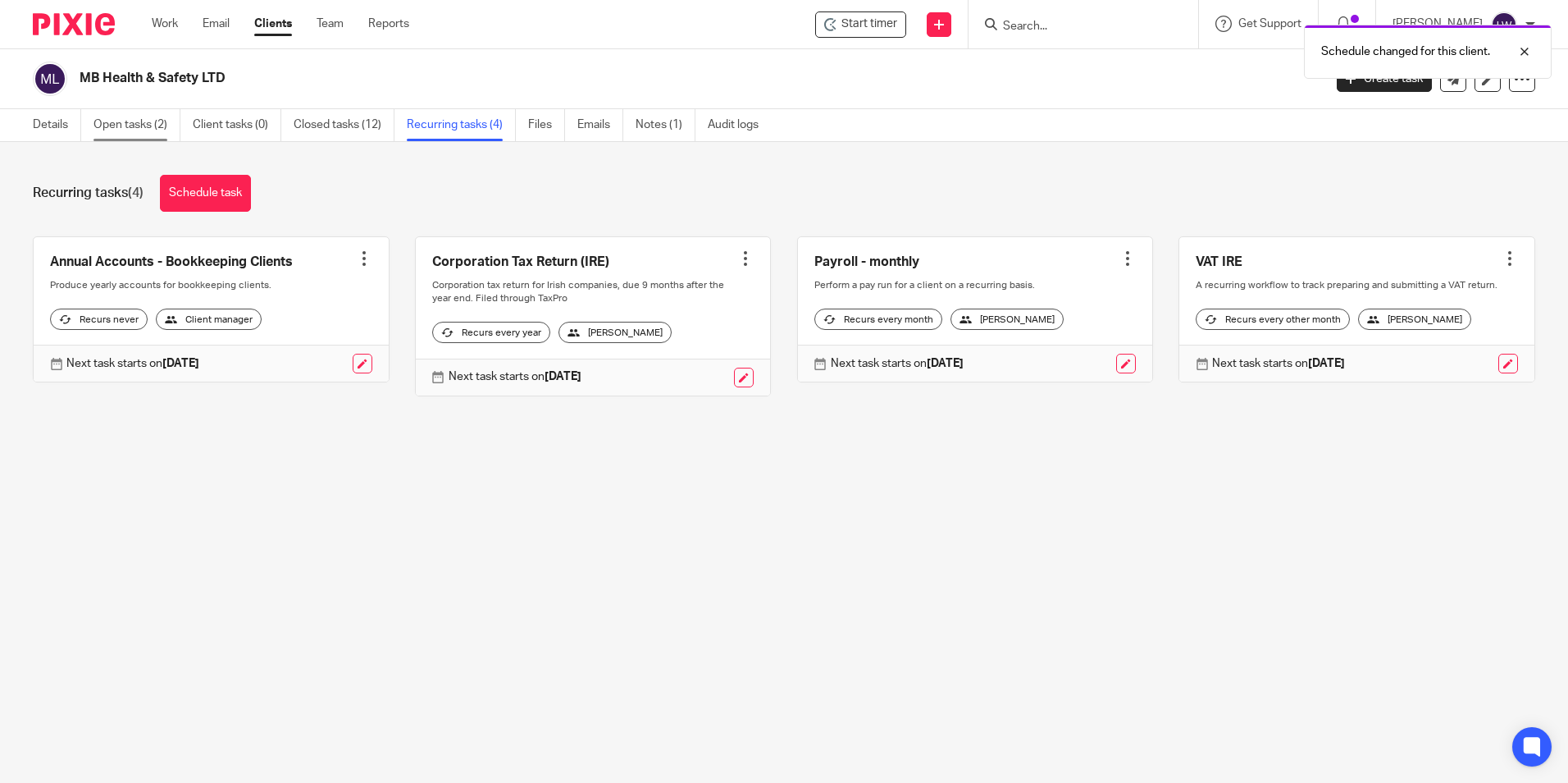
click at [124, 122] on link "Open tasks (2)" at bounding box center [136, 125] width 87 height 32
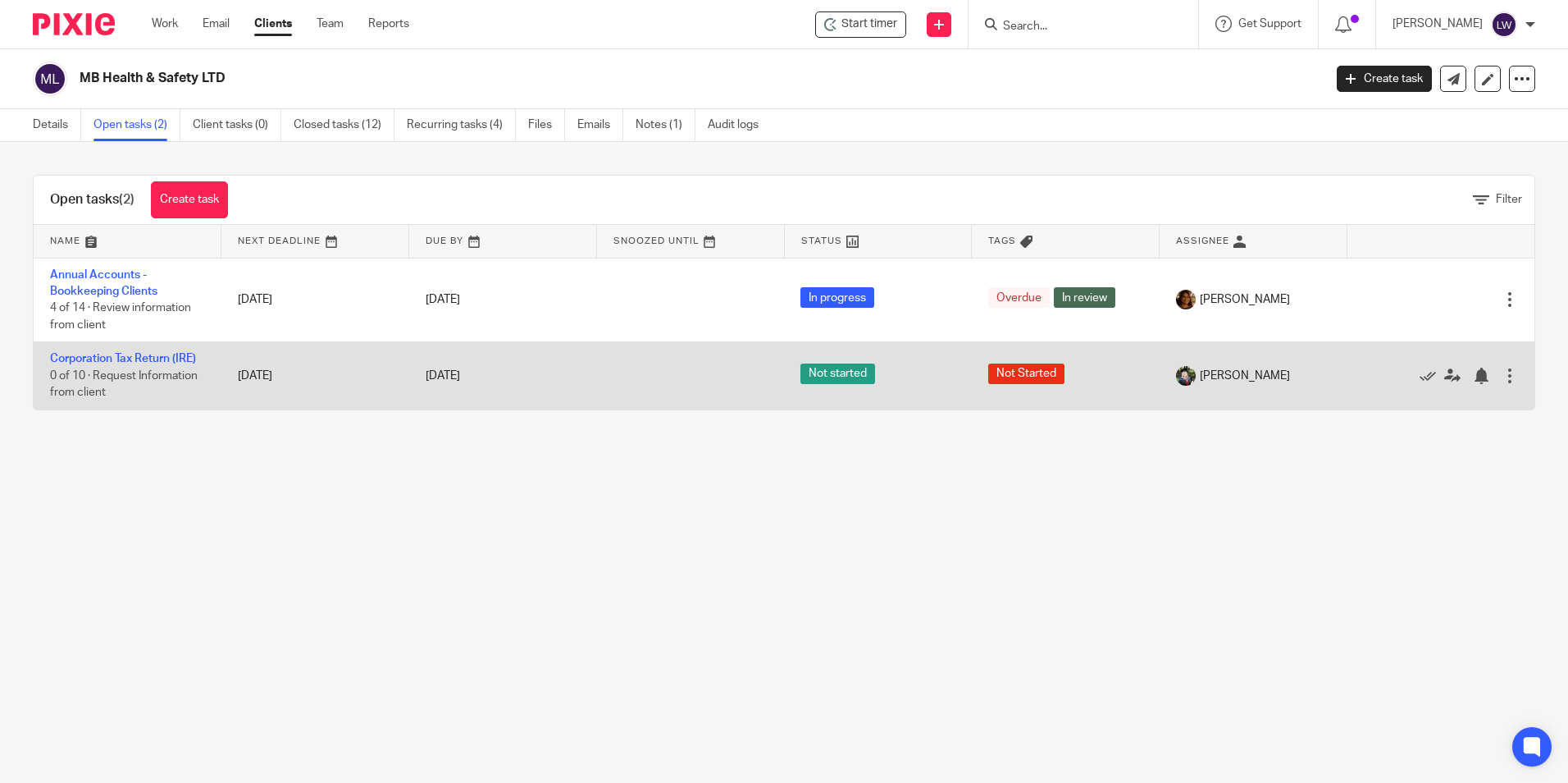
click at [1019, 366] on span "Not Started" at bounding box center [1026, 374] width 77 height 21
click at [127, 352] on td "Corporation Tax Return (IRE) 0 of 10 · Request Information from client" at bounding box center [127, 375] width 188 height 67
click at [127, 355] on link "Corporation Tax Return (IRE)" at bounding box center [123, 359] width 146 height 12
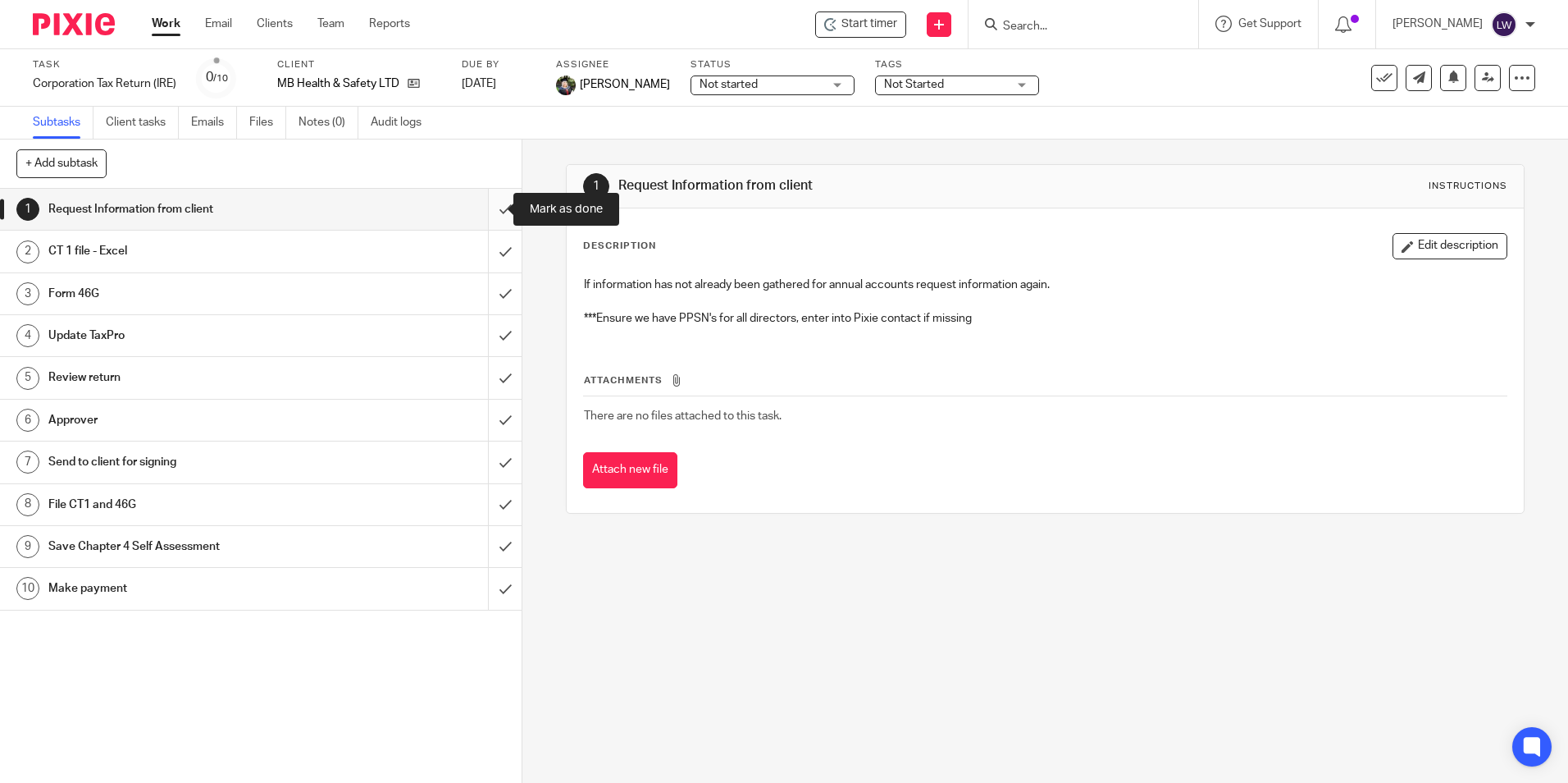
click at [489, 211] on input "submit" at bounding box center [260, 209] width 522 height 41
click at [495, 260] on input "submit" at bounding box center [260, 250] width 522 height 41
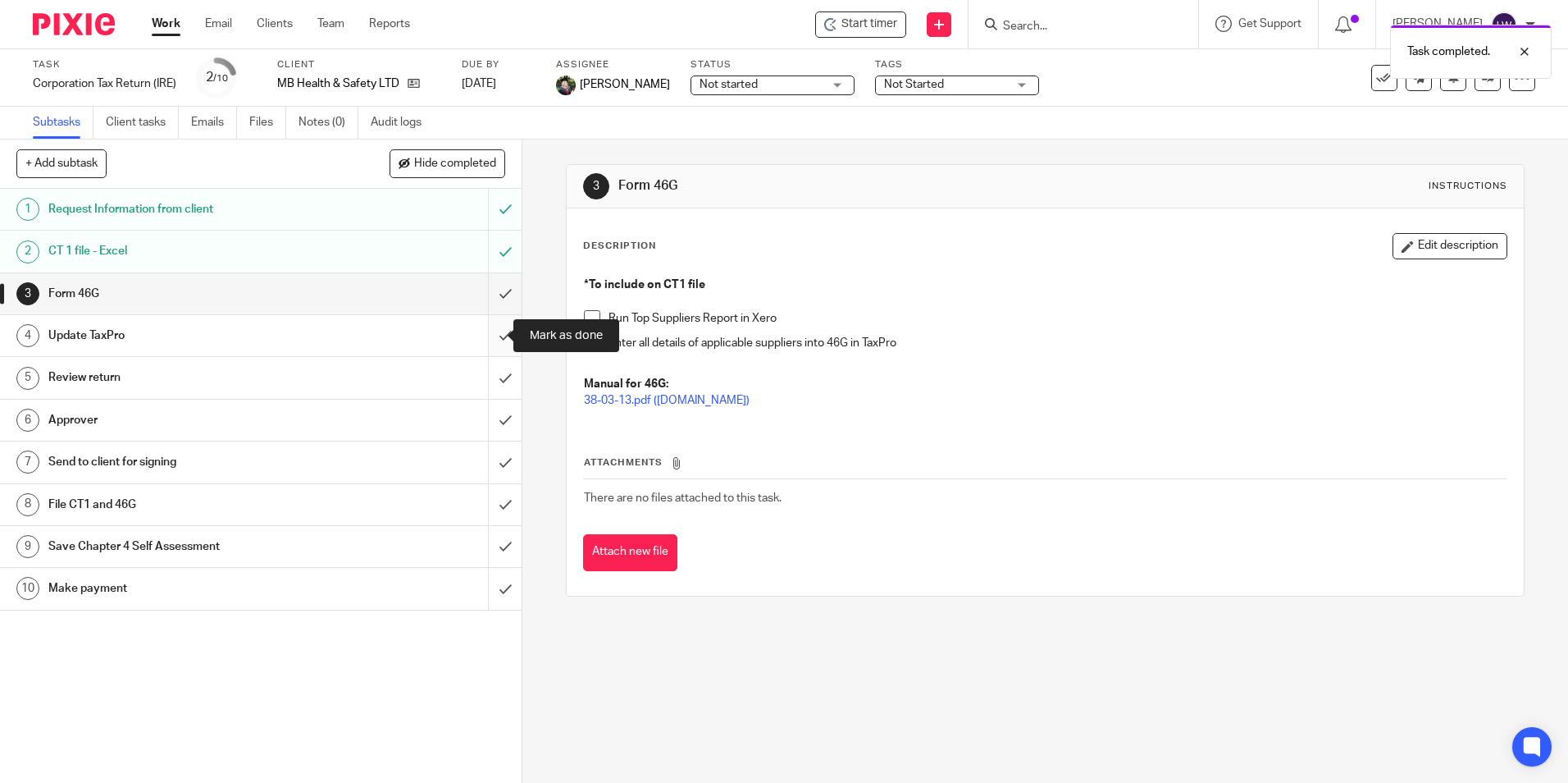
click at [491, 334] on input "submit" at bounding box center [260, 335] width 522 height 41
click at [829, 81] on div "Not started Not started" at bounding box center [772, 86] width 164 height 20
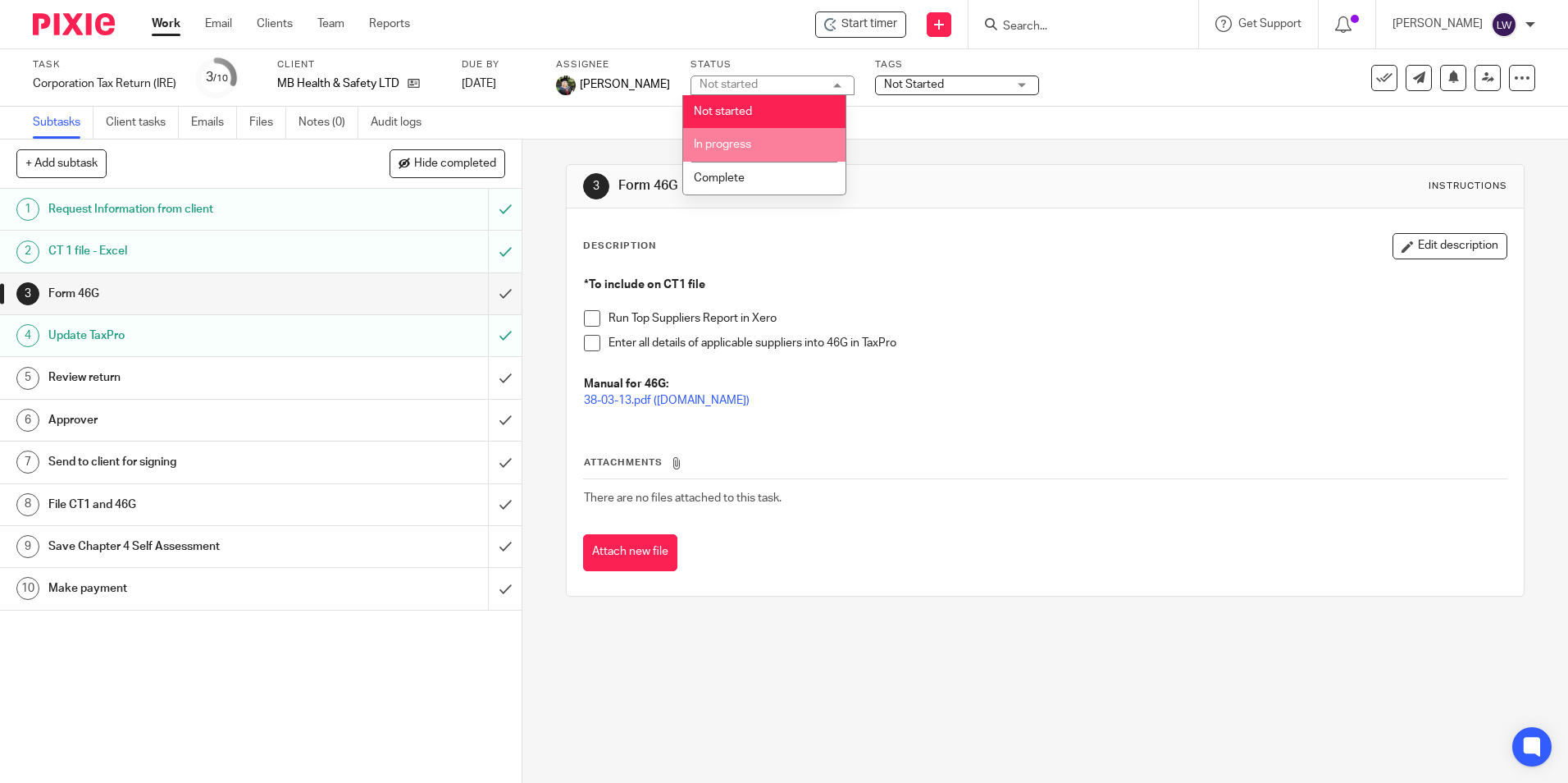
click at [753, 141] on li "In progress" at bounding box center [764, 145] width 162 height 33
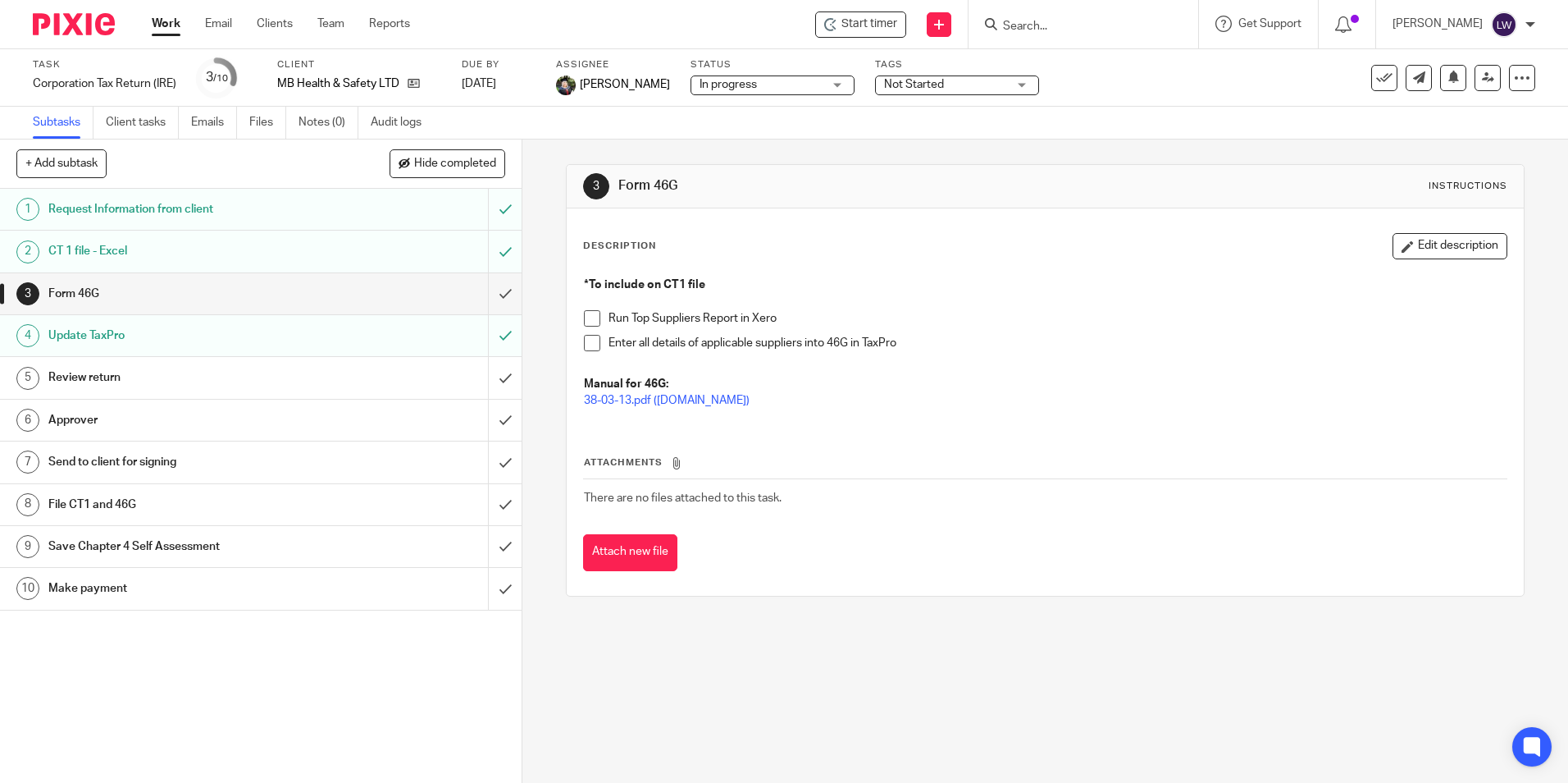
click at [981, 82] on span "Not Started" at bounding box center [946, 85] width 123 height 17
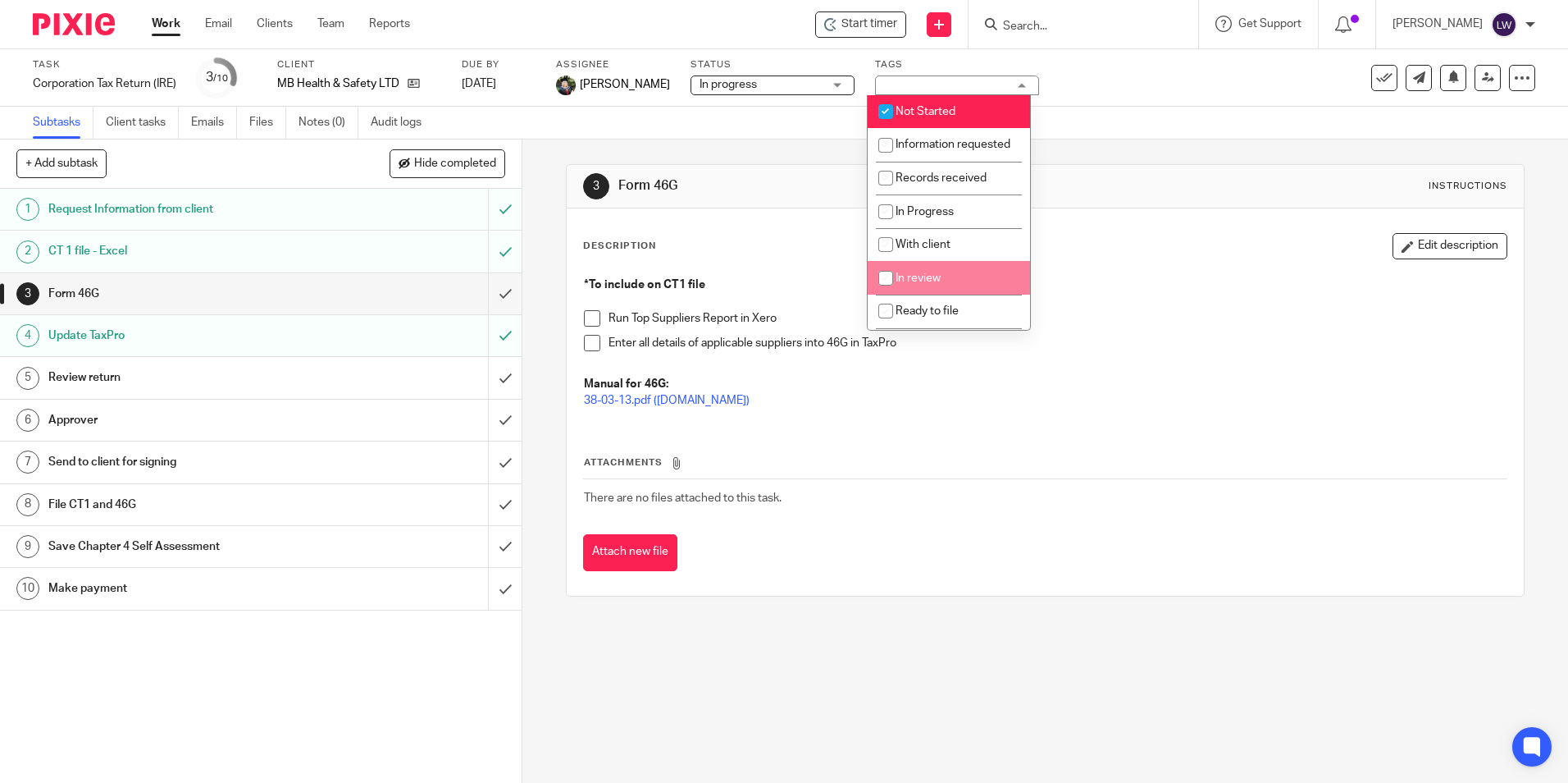
click at [960, 290] on li "In review" at bounding box center [948, 278] width 162 height 33
checkbox input "true"
click at [944, 95] on li "Not Started" at bounding box center [948, 112] width 162 height 33
checkbox input "false"
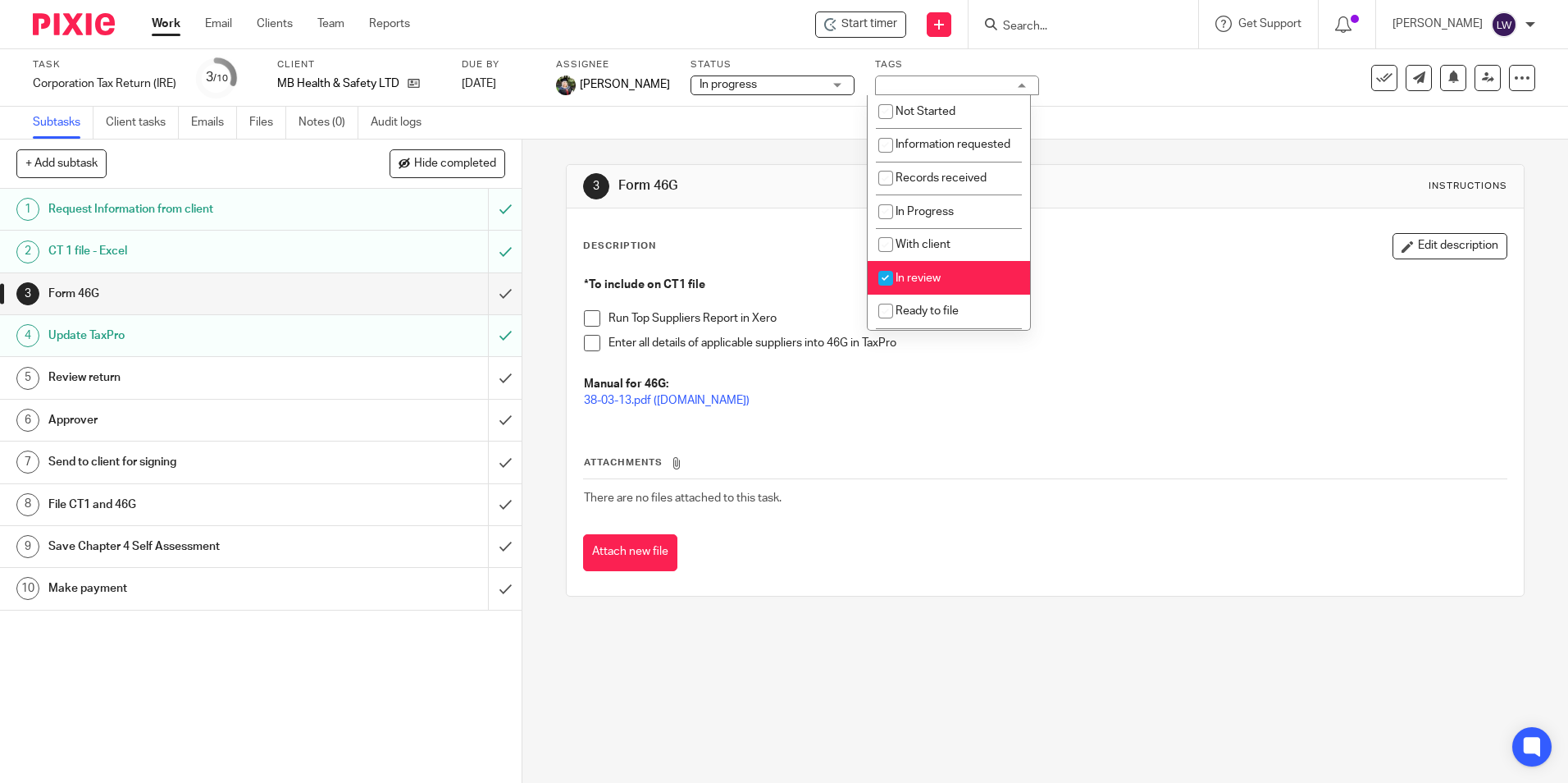
click at [1126, 114] on div "Subtasks Client tasks Emails Files Notes (0) Audit logs" at bounding box center [784, 122] width 1568 height 32
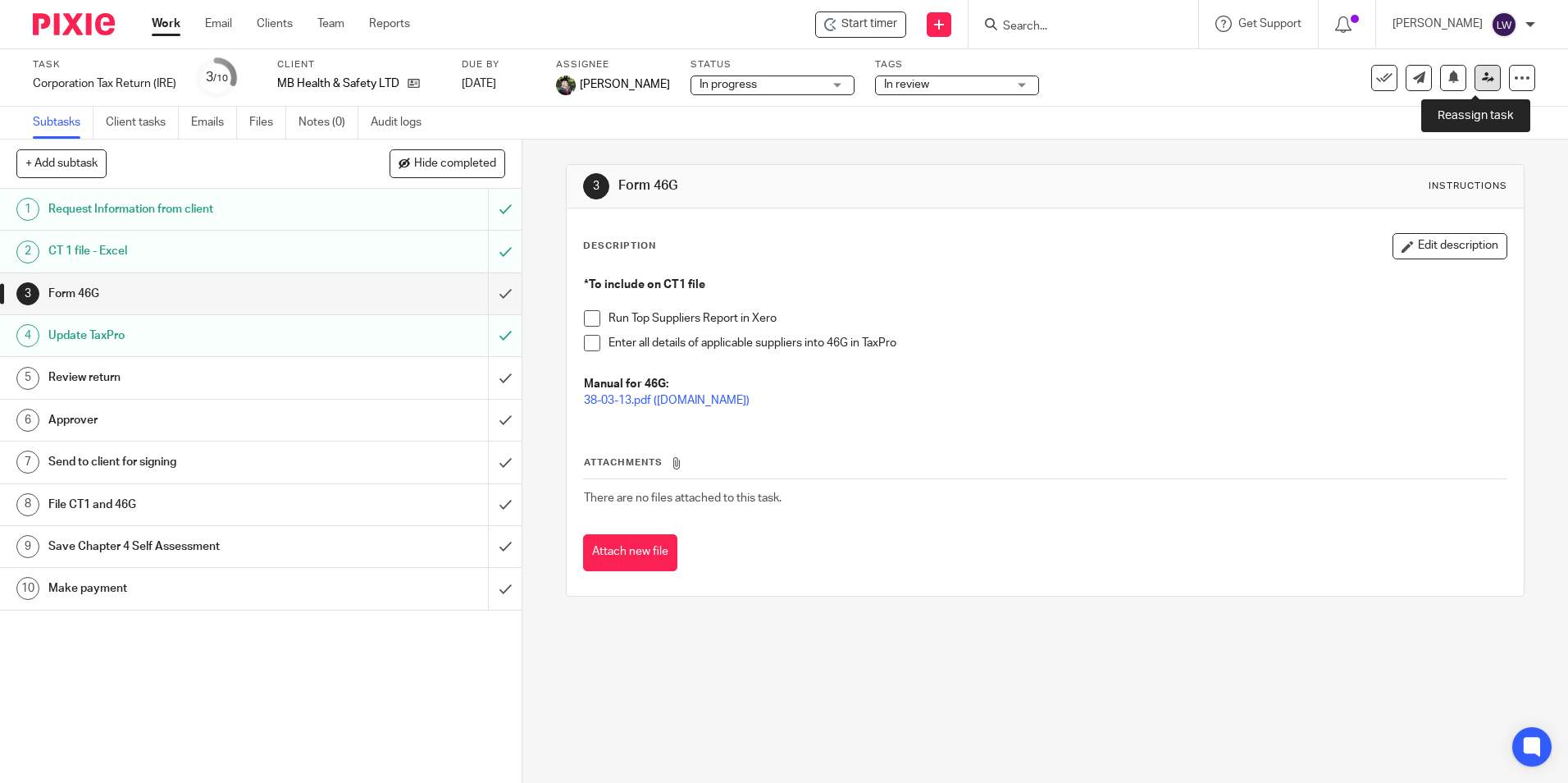
click at [1482, 75] on icon at bounding box center [1488, 77] width 12 height 12
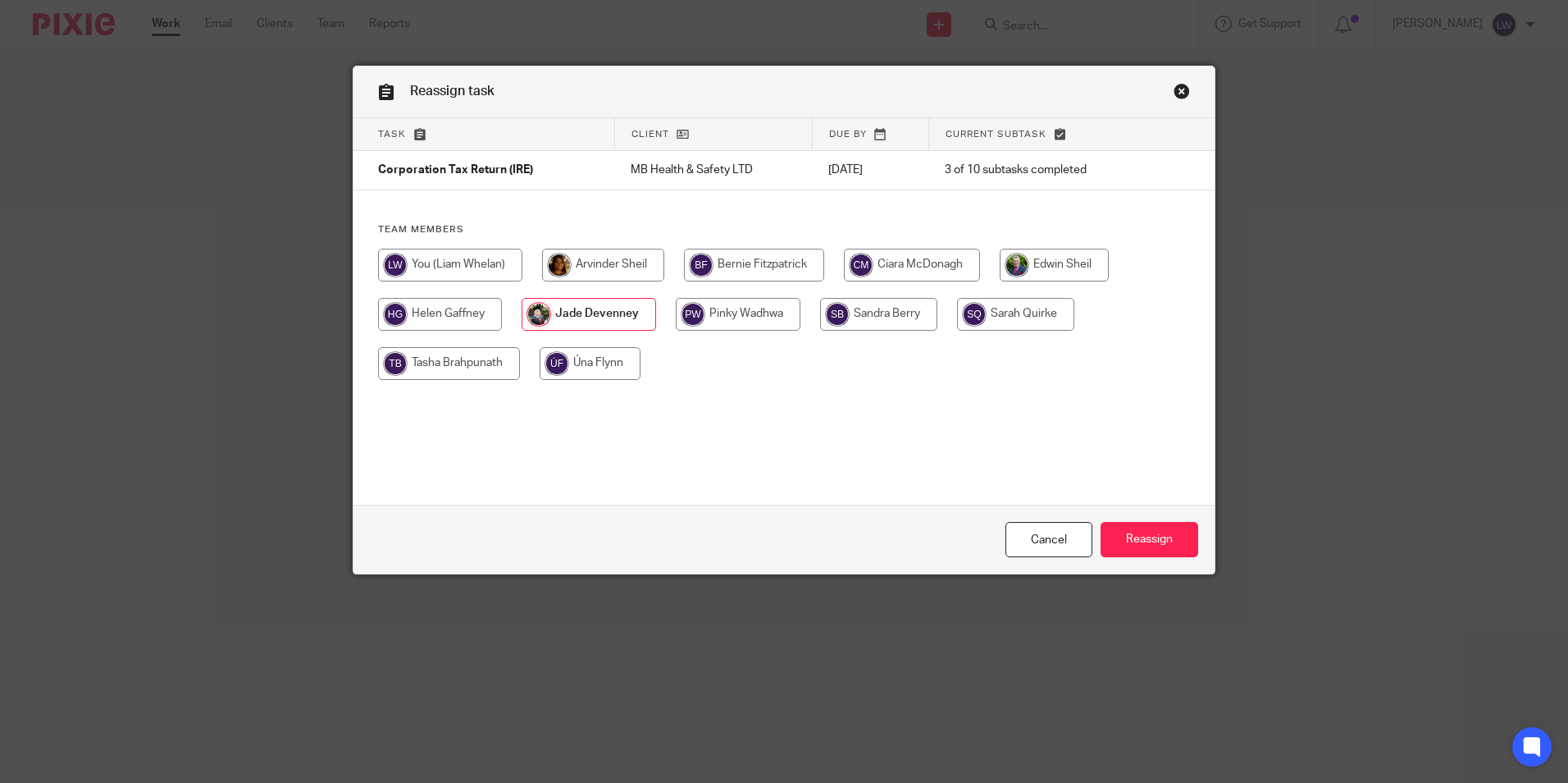
click at [607, 261] on input "radio" at bounding box center [603, 265] width 122 height 32
radio input "true"
click at [1159, 535] on input "Reassign" at bounding box center [1149, 539] width 97 height 35
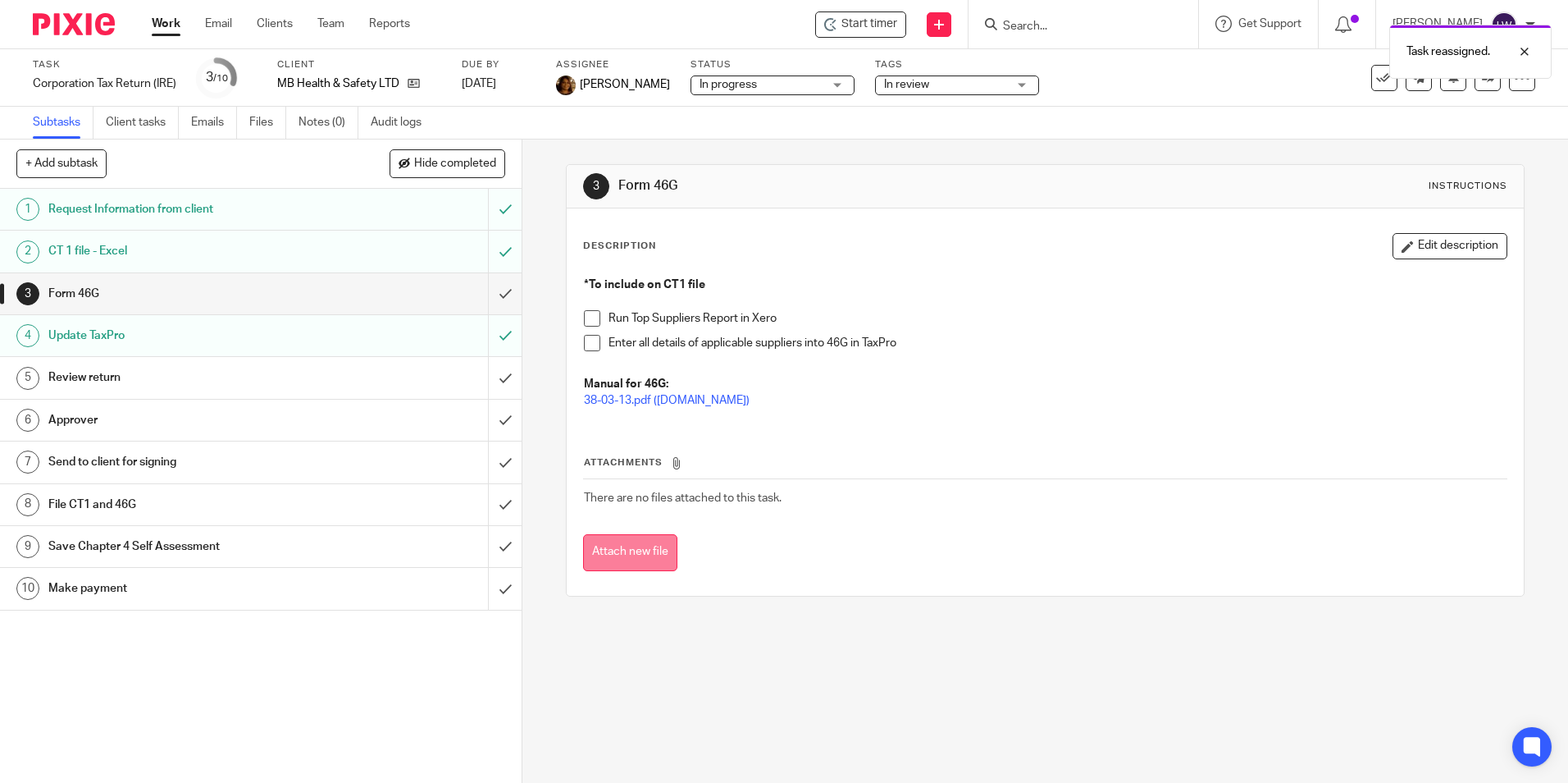
click at [616, 549] on button "Attach new file" at bounding box center [630, 553] width 94 height 37
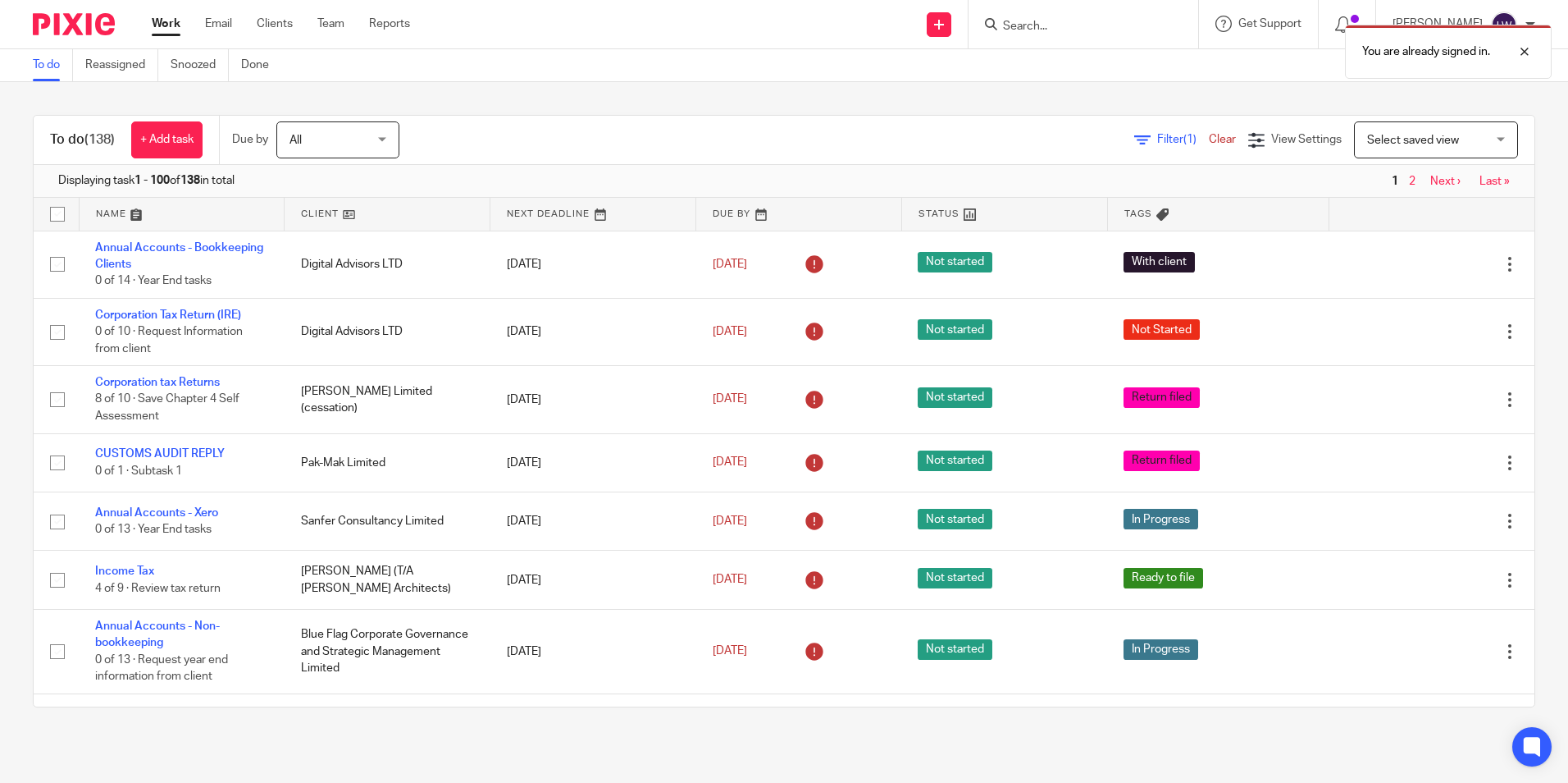
drag, startPoint x: 1041, startPoint y: 27, endPoint x: 1056, endPoint y: 23, distance: 15.5
click at [1042, 27] on div "You are already signed in." at bounding box center [1168, 47] width 768 height 62
click at [1056, 23] on div "You are already signed in." at bounding box center [1168, 47] width 768 height 62
click at [1033, 15] on form at bounding box center [1089, 24] width 175 height 21
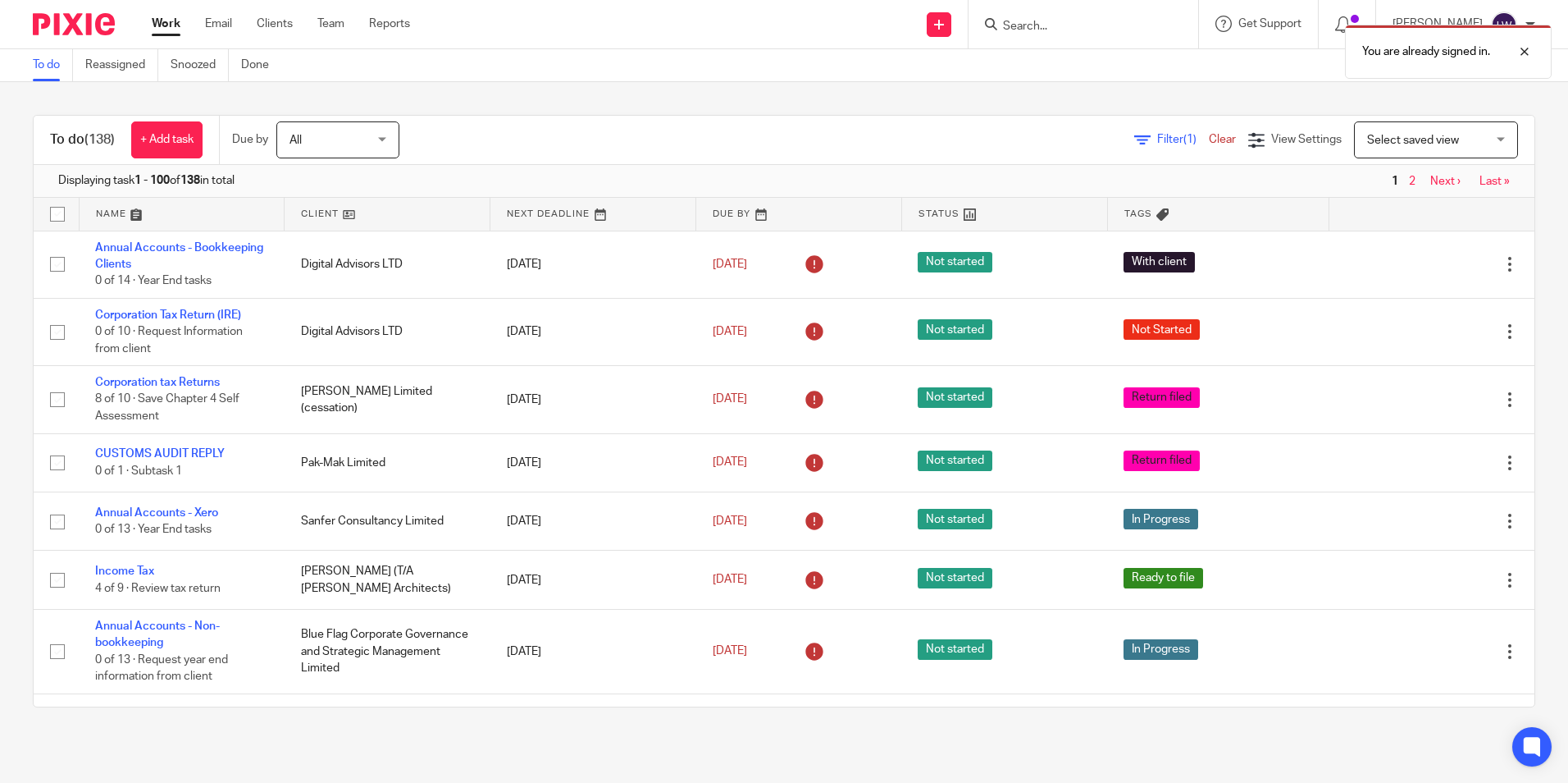
click at [1009, 21] on div "You are already signed in." at bounding box center [1168, 47] width 768 height 62
click at [1012, 21] on div "You are already signed in." at bounding box center [1168, 47] width 768 height 62
click at [1044, 24] on div "You are already signed in." at bounding box center [1168, 47] width 768 height 62
click at [289, 17] on link "Clients" at bounding box center [275, 24] width 36 height 17
click at [1052, 17] on div "You are already signed in." at bounding box center [1168, 47] width 768 height 62
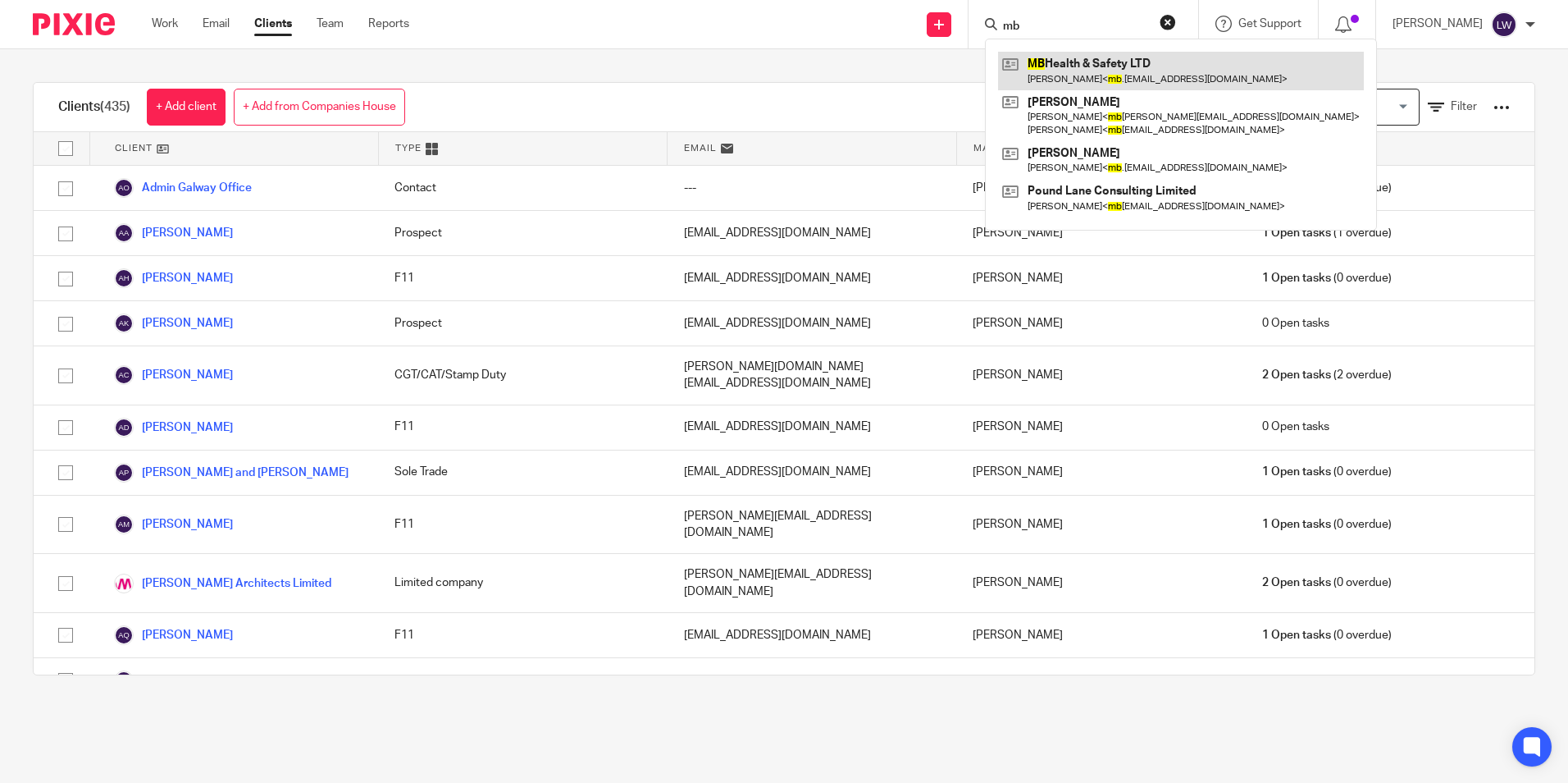
type input "mb"
click at [1088, 61] on link at bounding box center [1181, 70] width 366 height 37
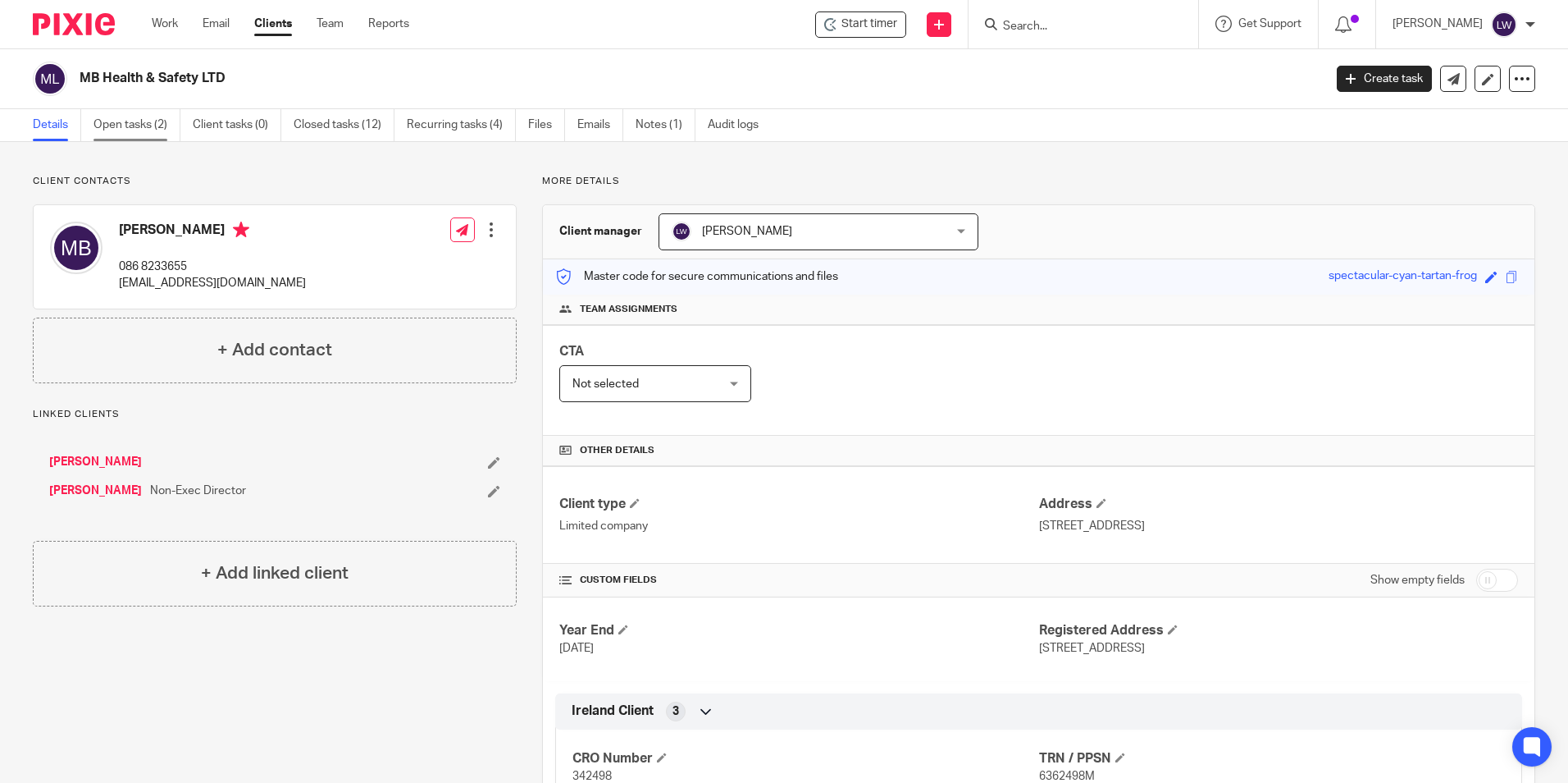
click at [115, 114] on link "Open tasks (2)" at bounding box center [136, 125] width 87 height 32
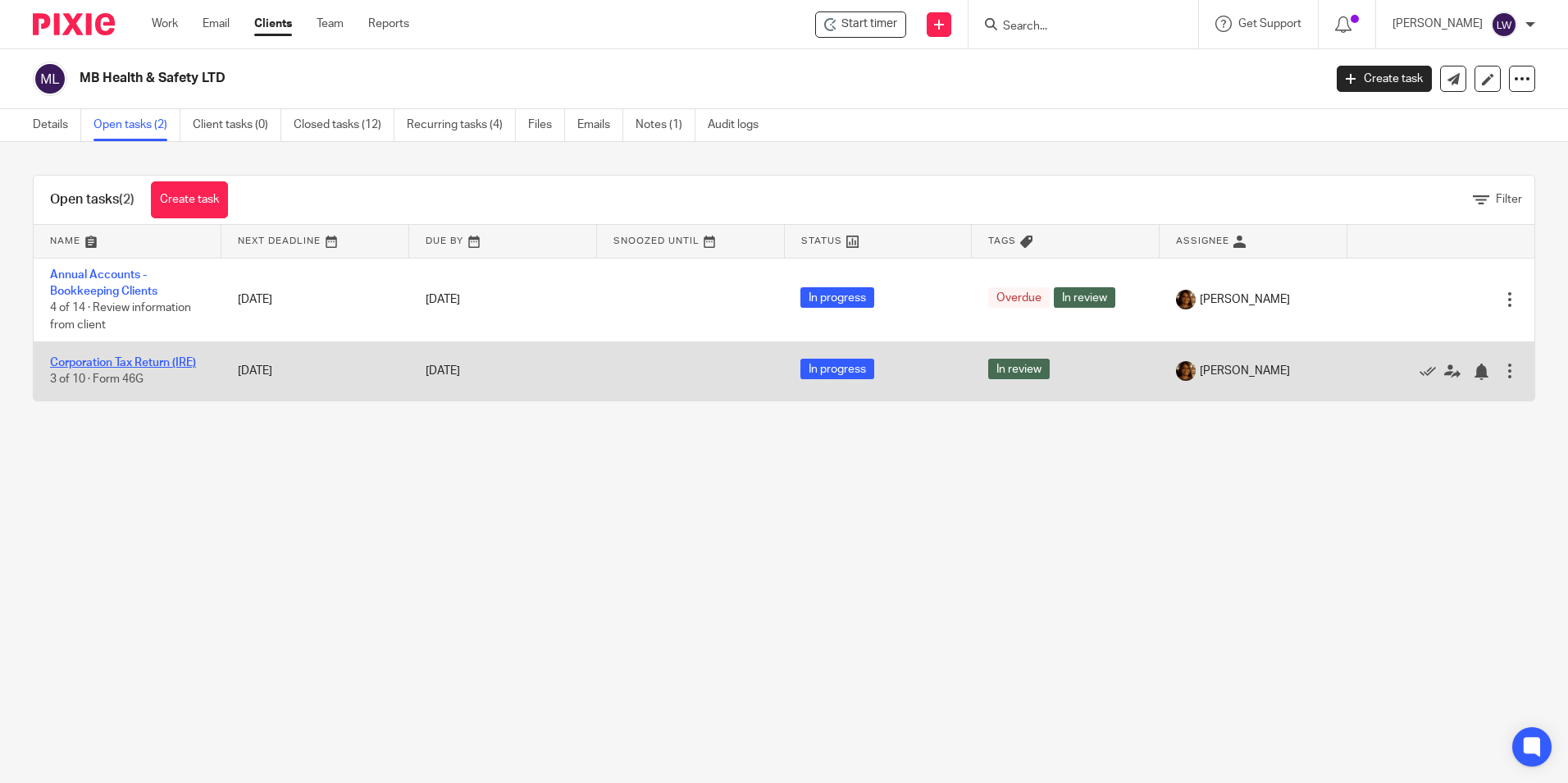
click at [124, 362] on link "Corporation Tax Return (IRE)" at bounding box center [123, 363] width 146 height 12
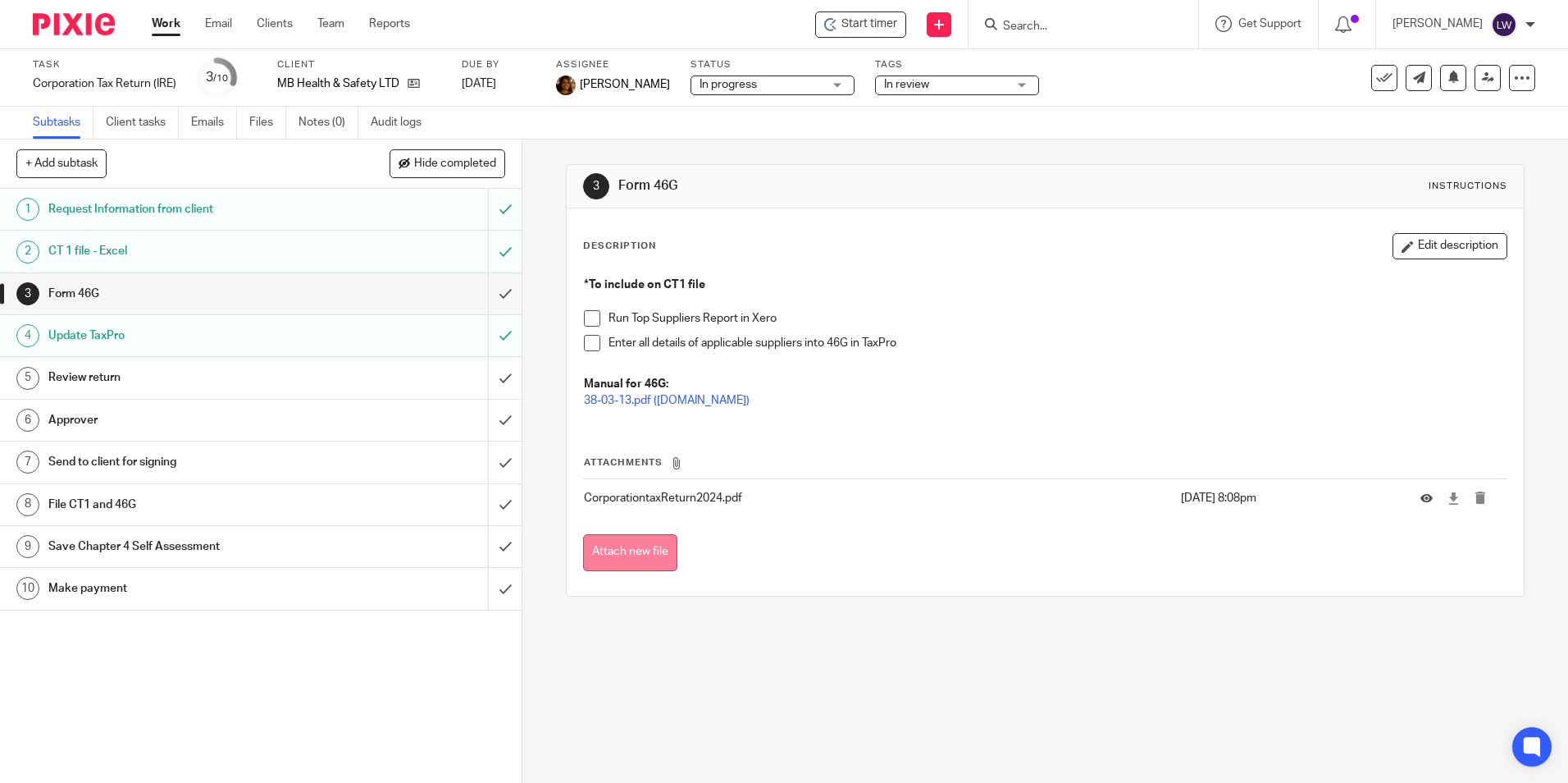
click at [615, 539] on button "Attach new file" at bounding box center [630, 553] width 94 height 37
